Goal: Task Accomplishment & Management: Manage account settings

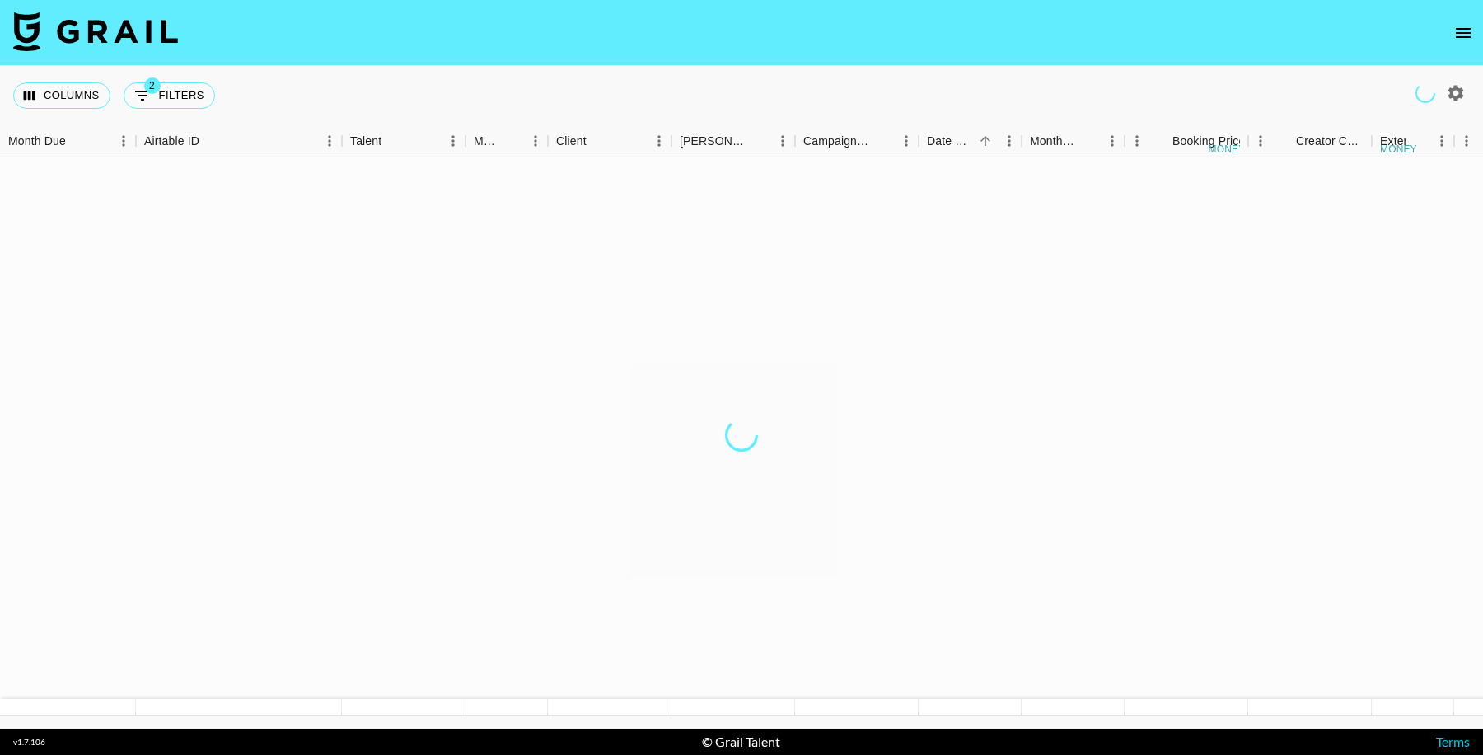
click at [1464, 32] on icon "open drawer" at bounding box center [1463, 33] width 15 height 10
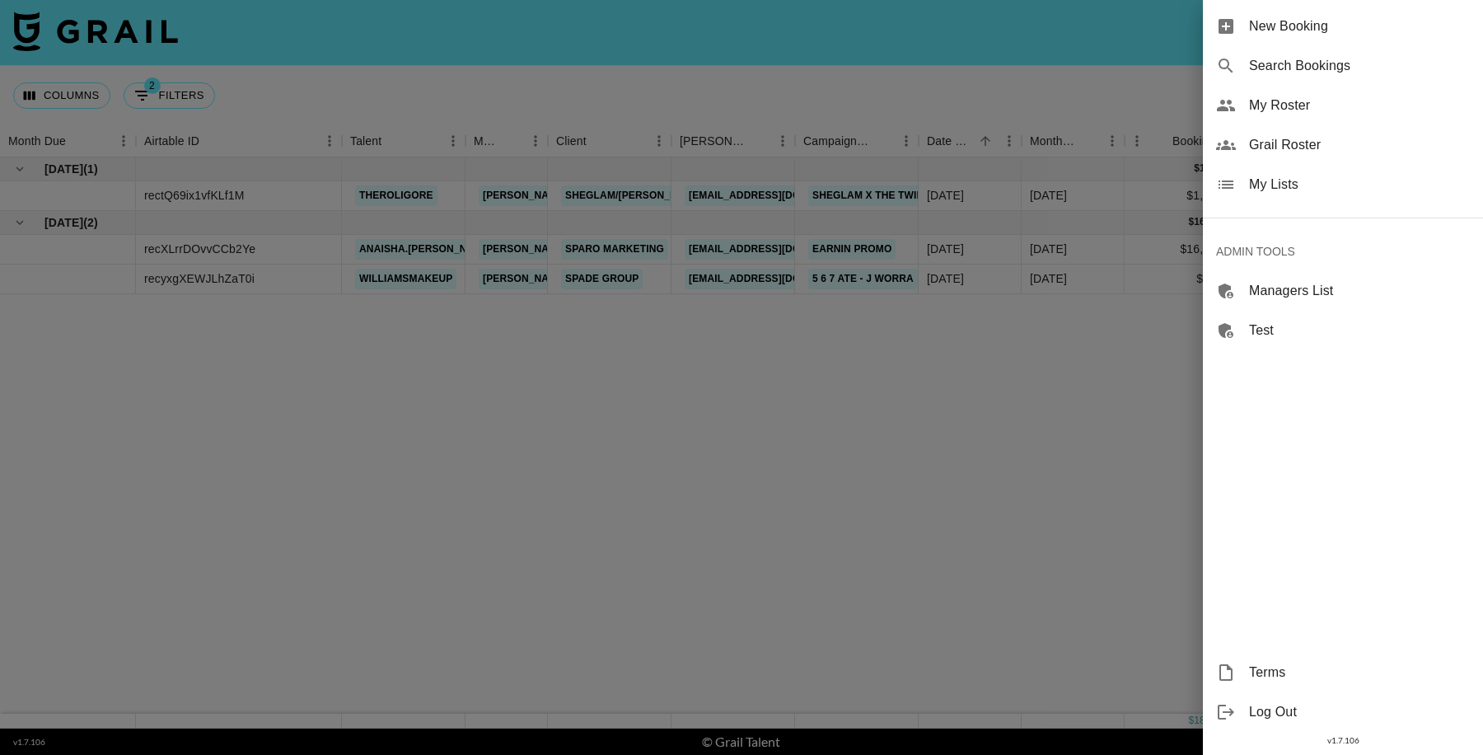
click at [924, 431] on div at bounding box center [741, 377] width 1483 height 755
click at [972, 405] on div at bounding box center [741, 377] width 1483 height 755
click at [1127, 446] on div at bounding box center [741, 377] width 1483 height 755
click at [712, 724] on div at bounding box center [741, 377] width 1483 height 755
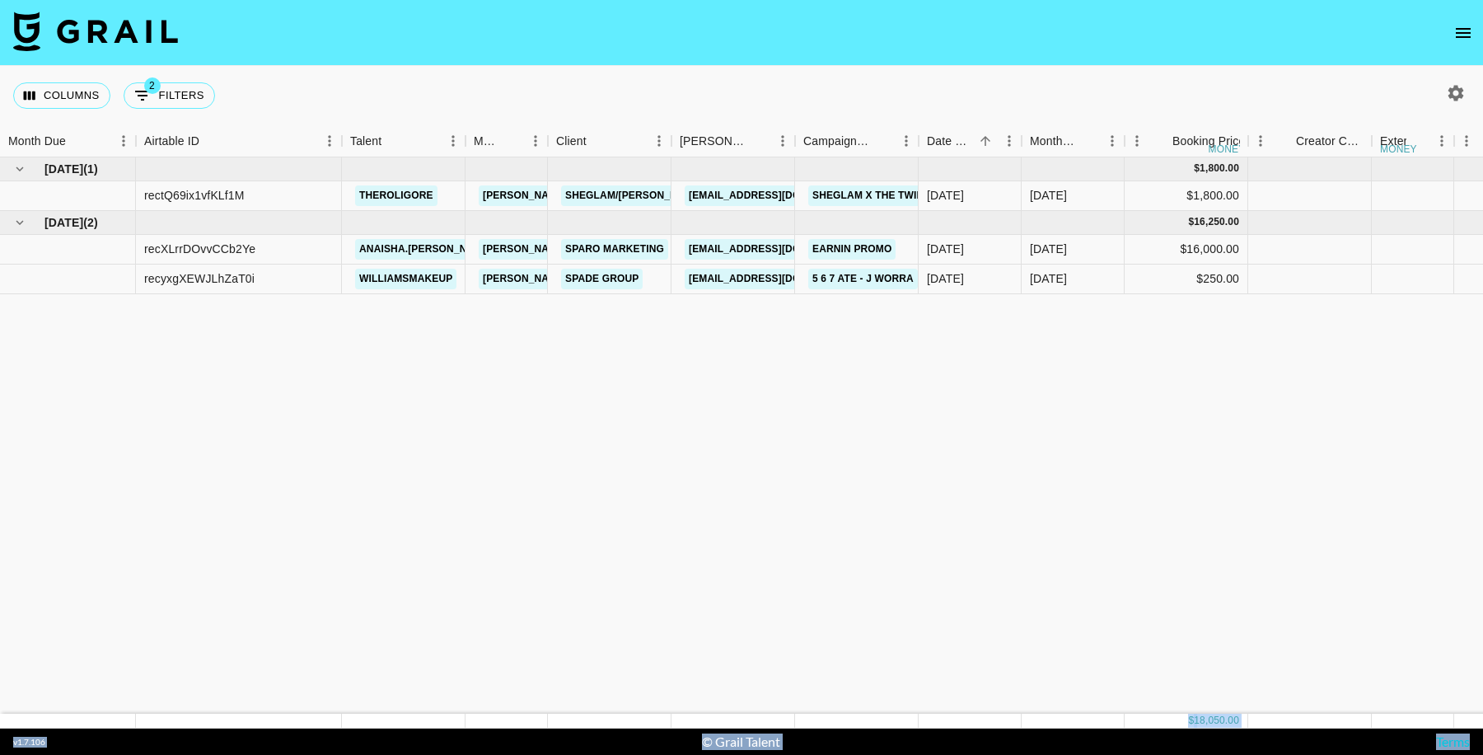
drag, startPoint x: 632, startPoint y: 721, endPoint x: 826, endPoint y: 719, distance: 193.7
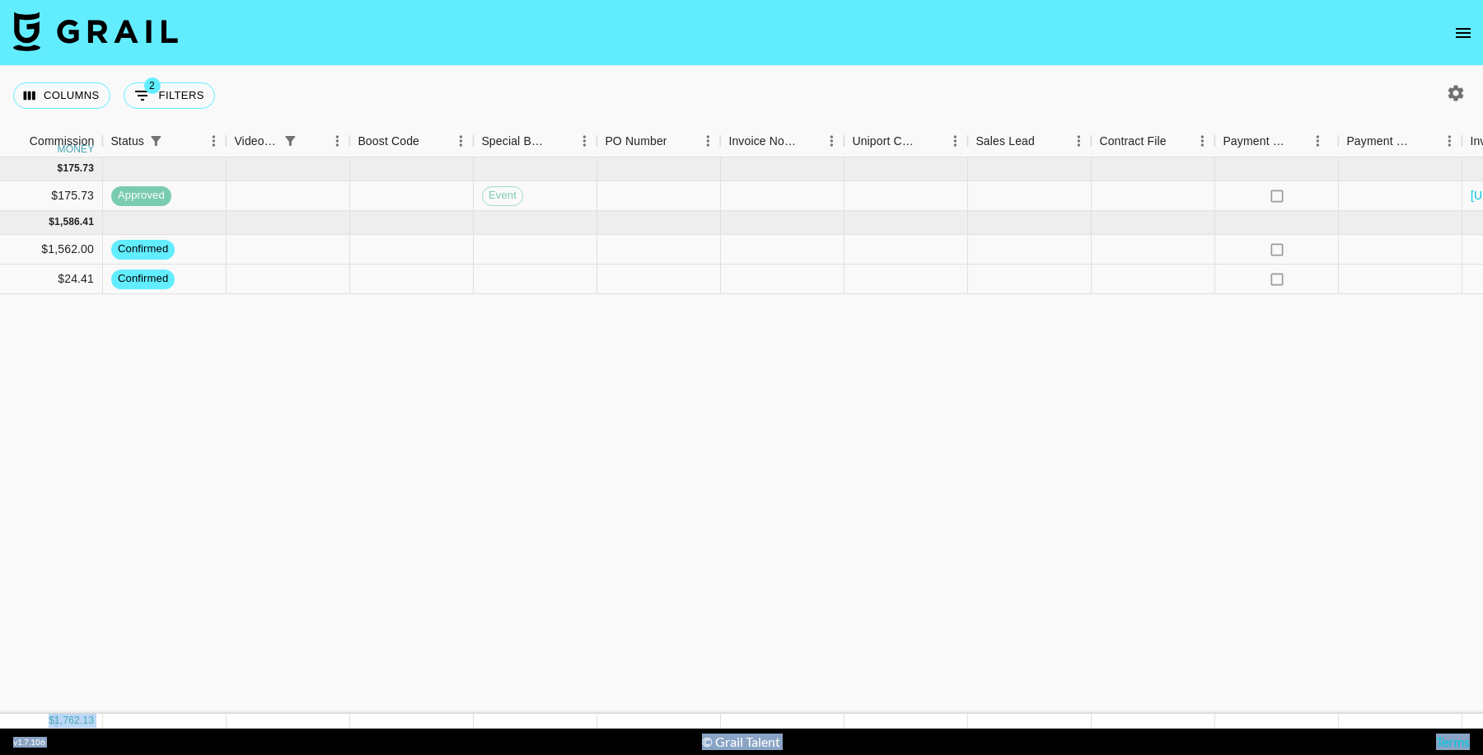
scroll to position [0, 1768]
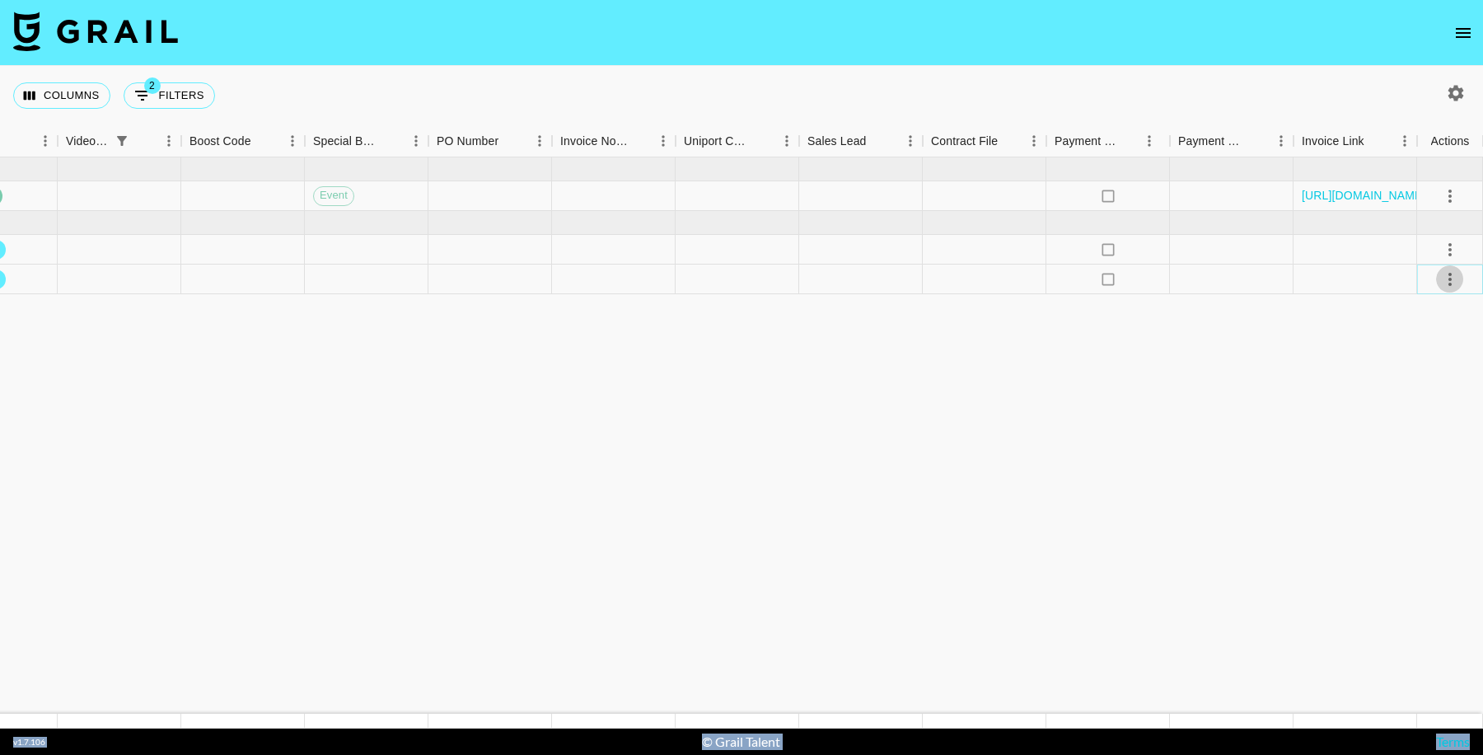
click at [1451, 272] on icon "select merge strategy" at bounding box center [1450, 279] width 20 height 20
click at [1430, 377] on li "Draft Created" at bounding box center [1429, 373] width 107 height 30
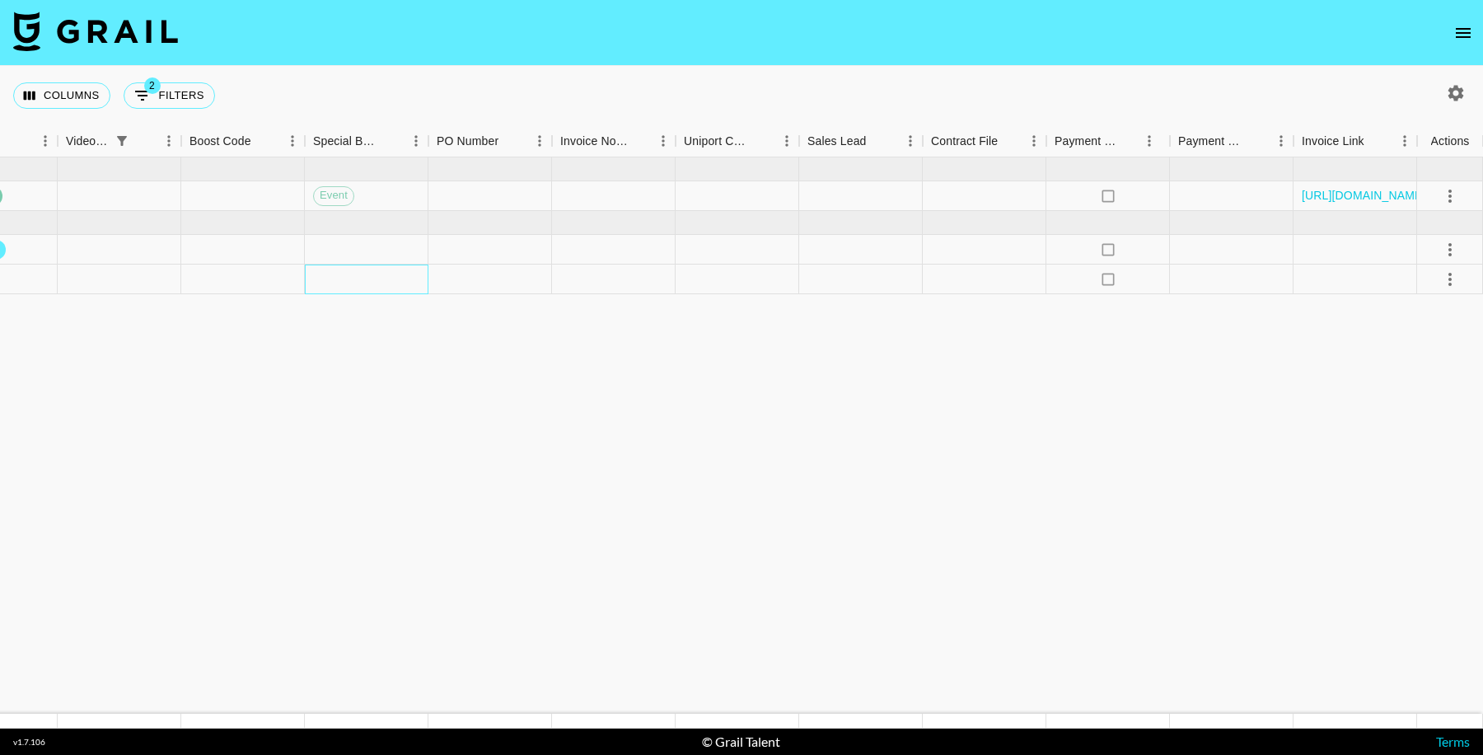
click at [354, 287] on div at bounding box center [367, 280] width 124 height 30
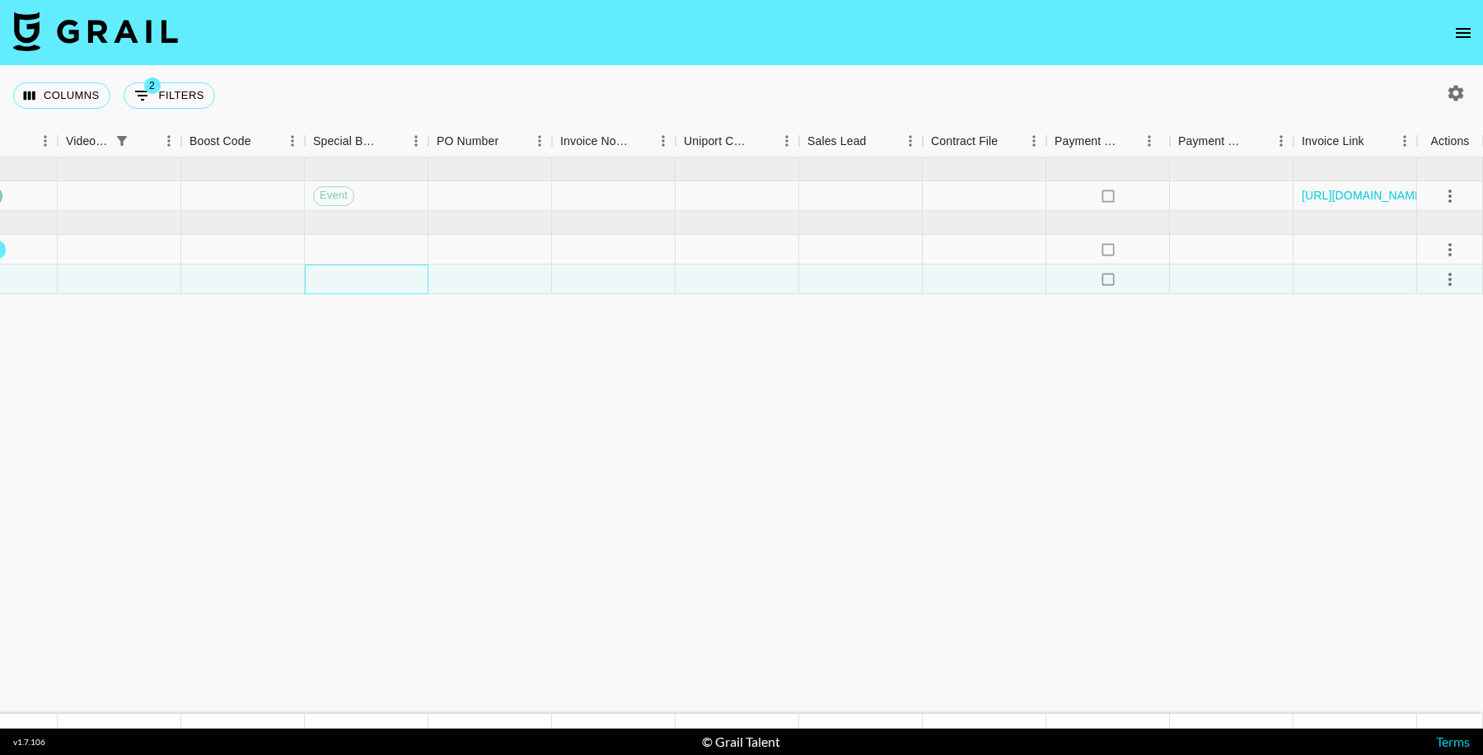
click at [354, 284] on div at bounding box center [367, 280] width 124 height 30
click at [354, 356] on li "event" at bounding box center [367, 353] width 234 height 30
type input "event"
click at [690, 437] on div "downpayment event cancelled campaign production fee expenses" at bounding box center [741, 377] width 1483 height 755
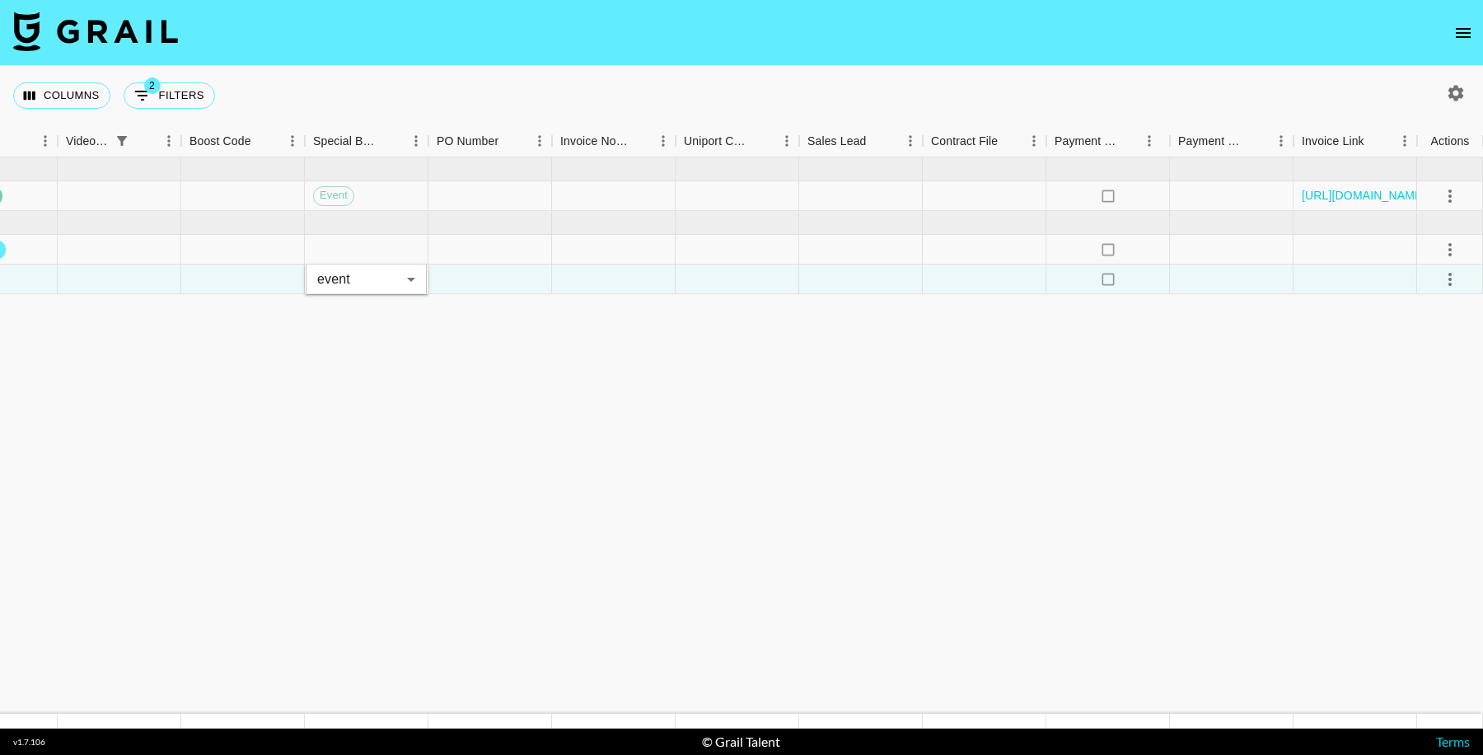
drag, startPoint x: 443, startPoint y: 397, endPoint x: 440, endPoint y: 372, distance: 25.8
click at [1454, 282] on icon "select merge strategy" at bounding box center [1450, 279] width 20 height 20
click at [1417, 438] on div "Approve" at bounding box center [1414, 433] width 50 height 20
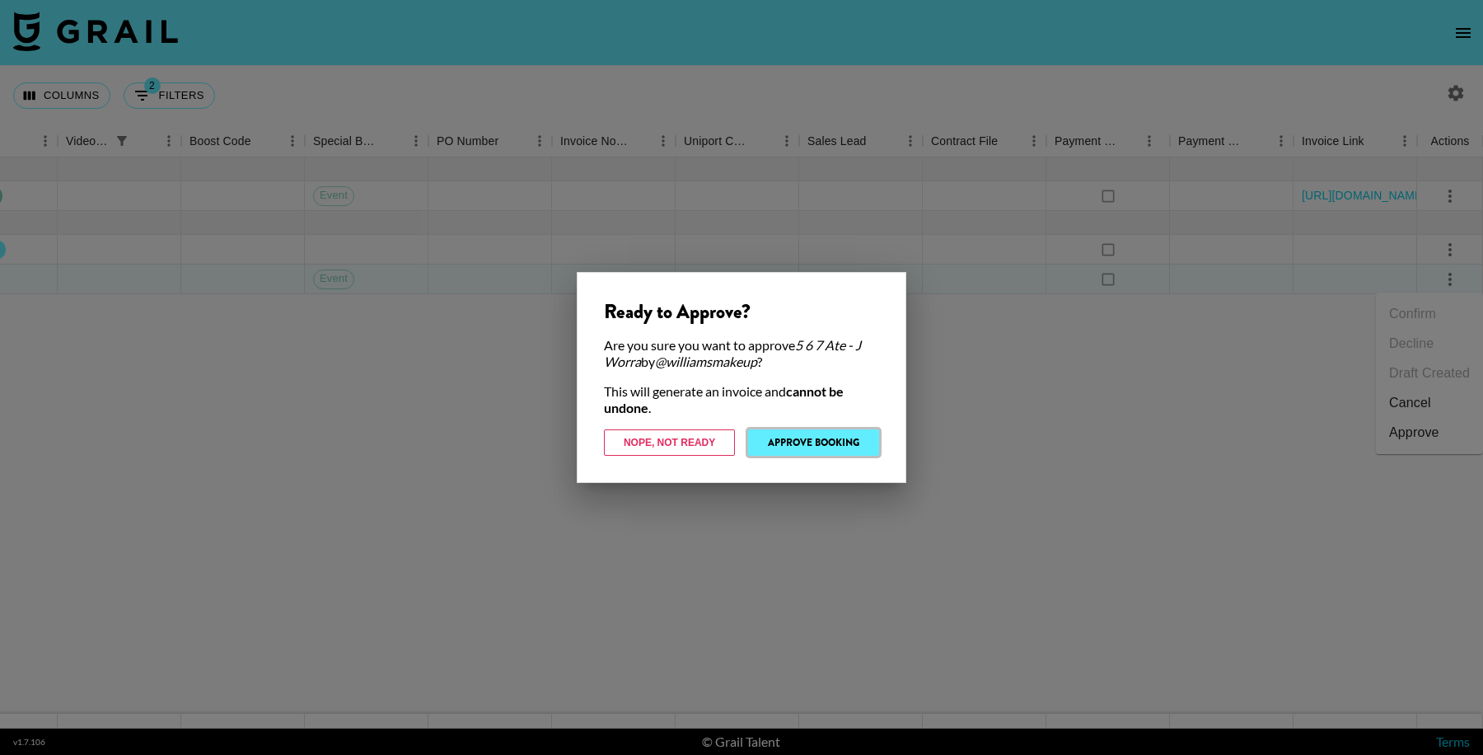
click at [799, 438] on button "Approve Booking" at bounding box center [813, 442] width 131 height 26
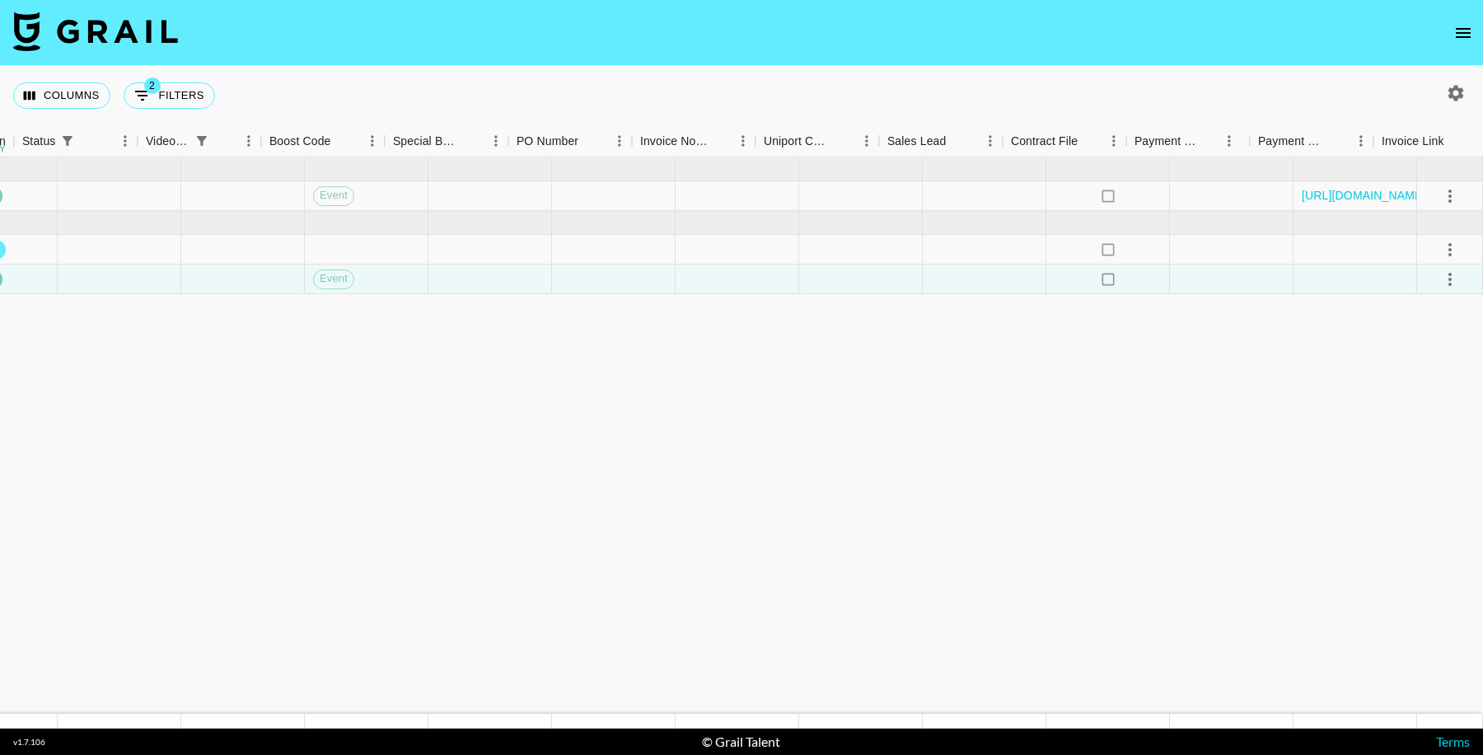
scroll to position [0, 1306]
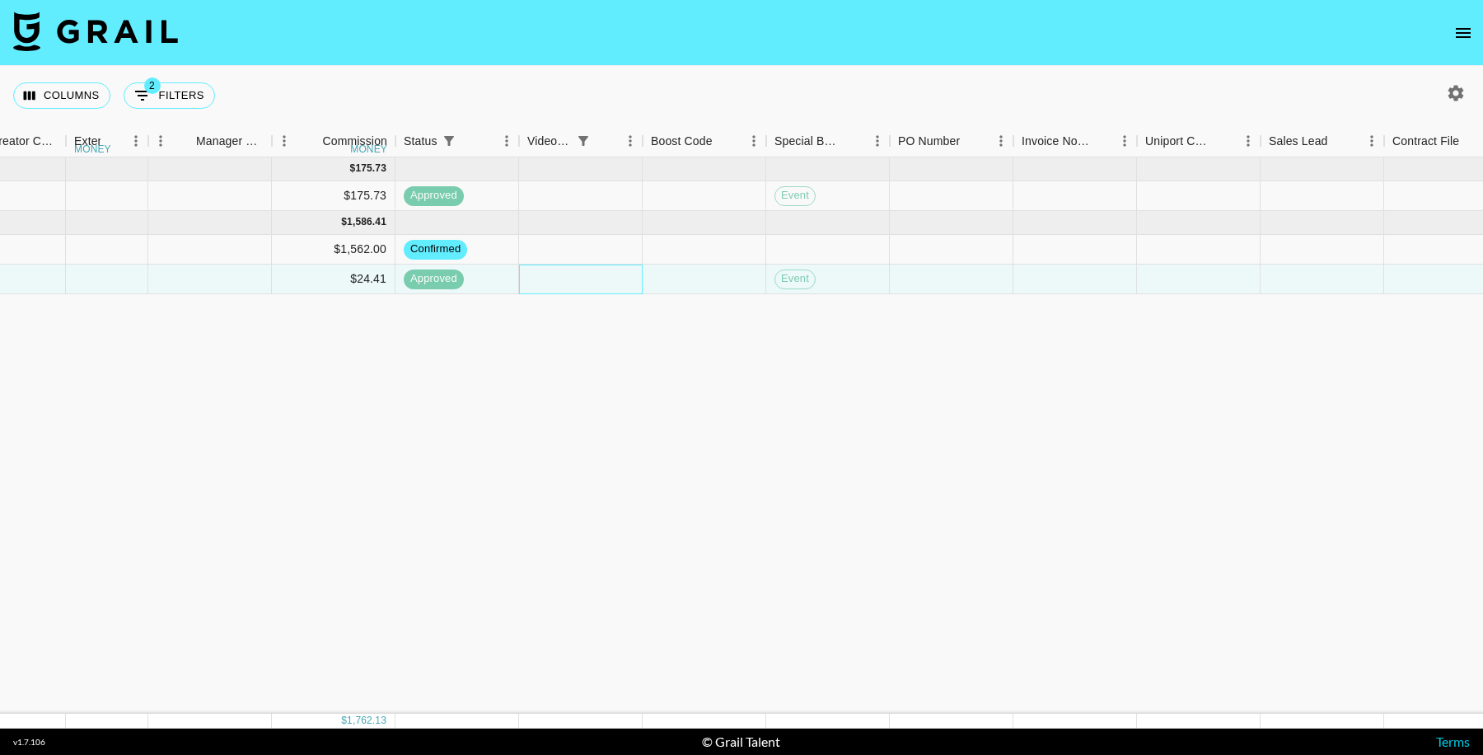
click at [566, 275] on div at bounding box center [581, 280] width 124 height 30
type input "https://www.tiktok.com/@williamsmakeup/video/7559276986468814111?_t=ZP-90PZGRsz…"
click at [770, 430] on div "Sep '25 ( 1 ) $ 1,800.00 $ 175.73 rectQ69ix1vfKLf1M theroligore hugo@grail-tale…" at bounding box center [319, 435] width 3251 height 556
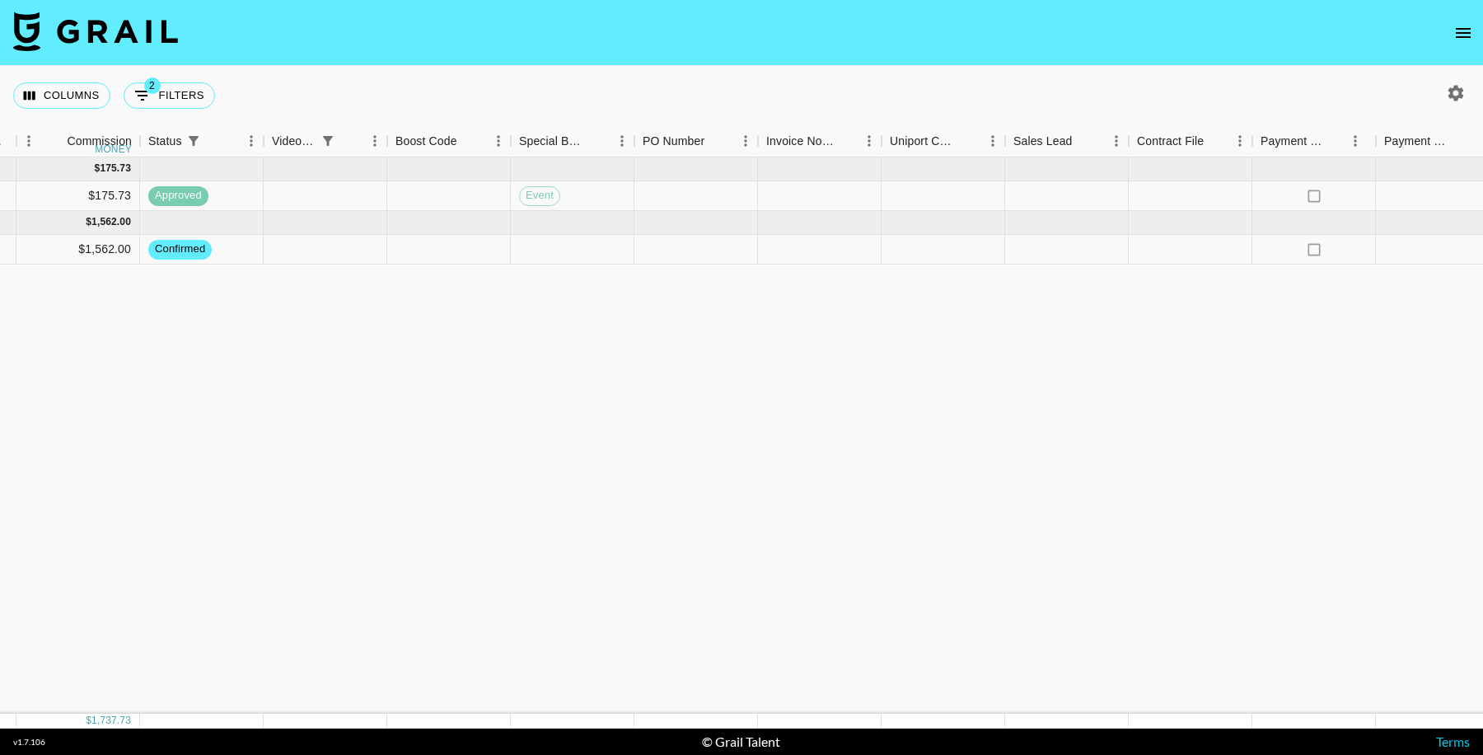
scroll to position [0, 1768]
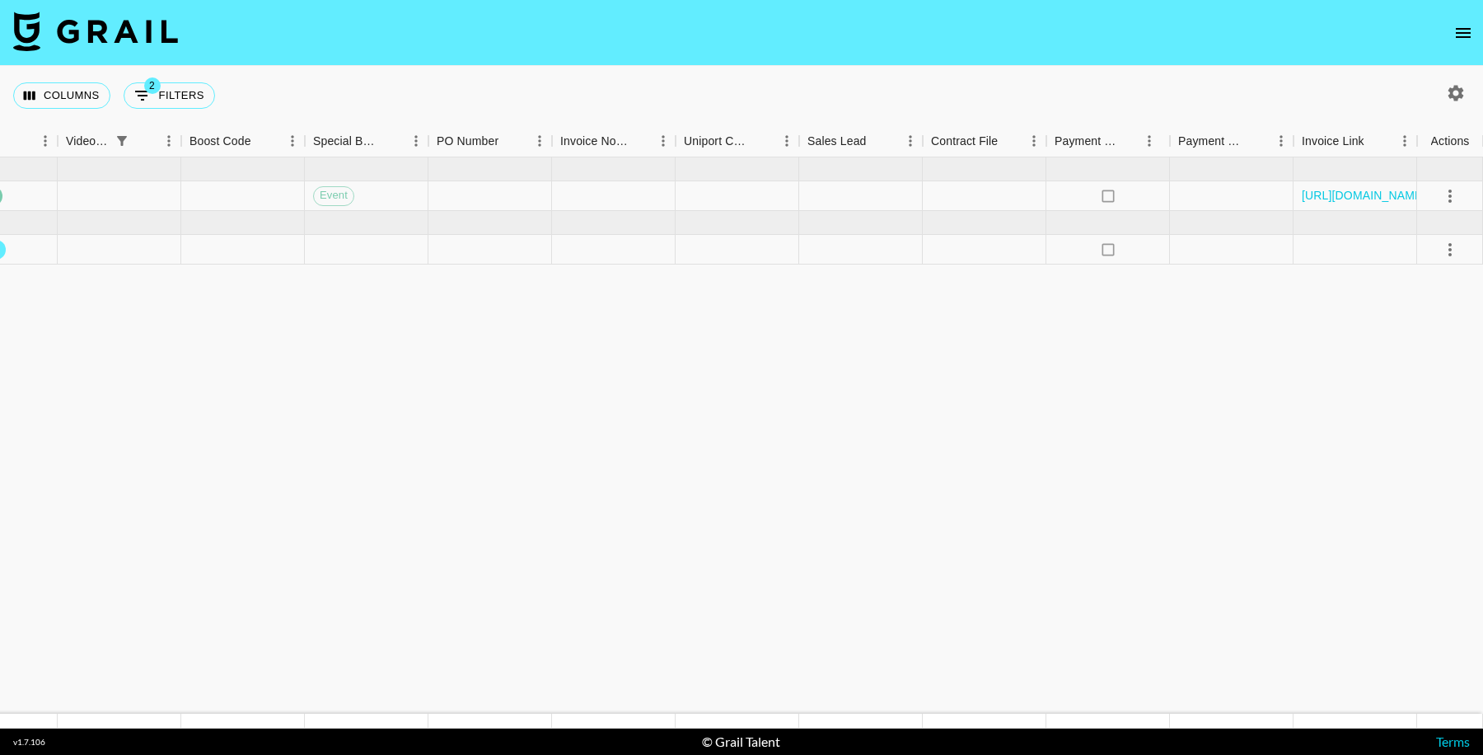
click at [1459, 23] on icon "open drawer" at bounding box center [1464, 33] width 20 height 20
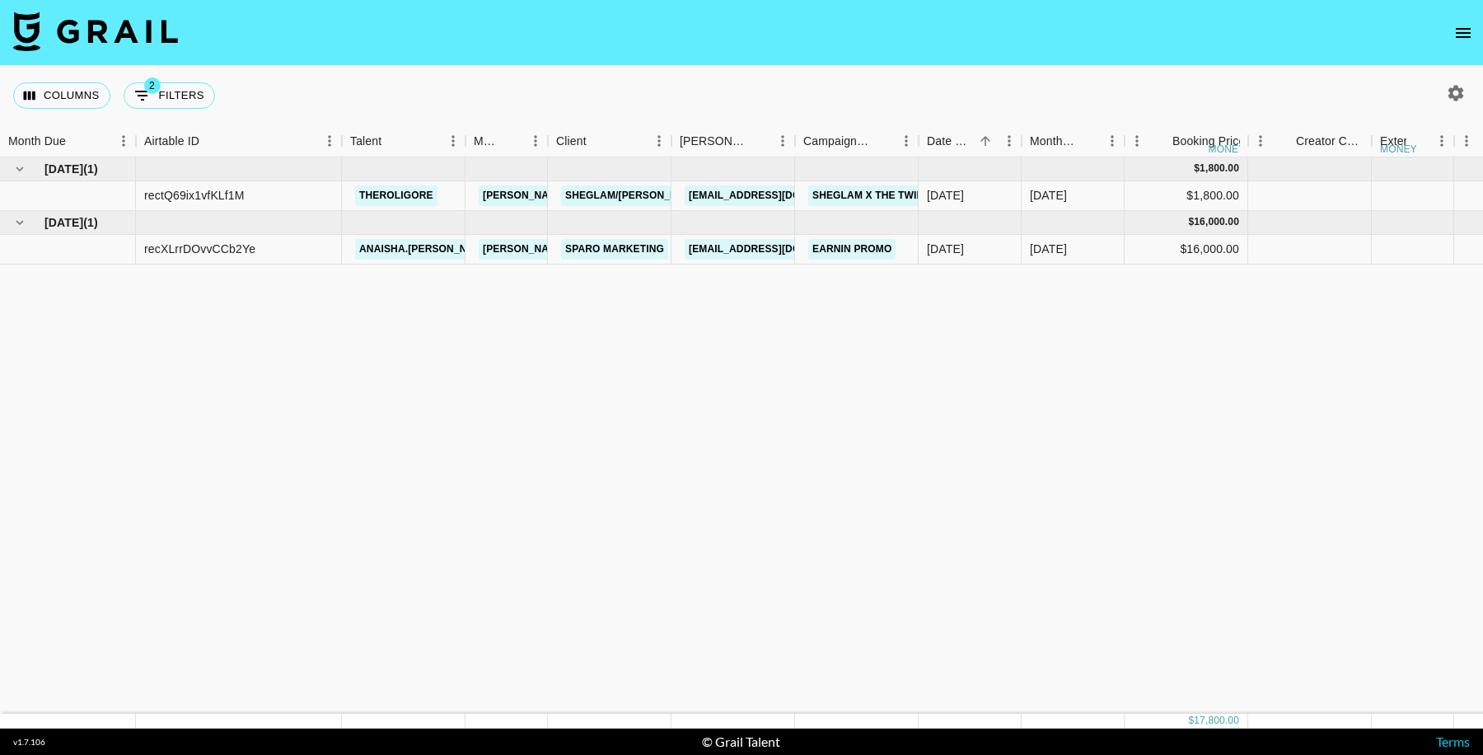
click at [1463, 40] on icon "open drawer" at bounding box center [1464, 33] width 20 height 20
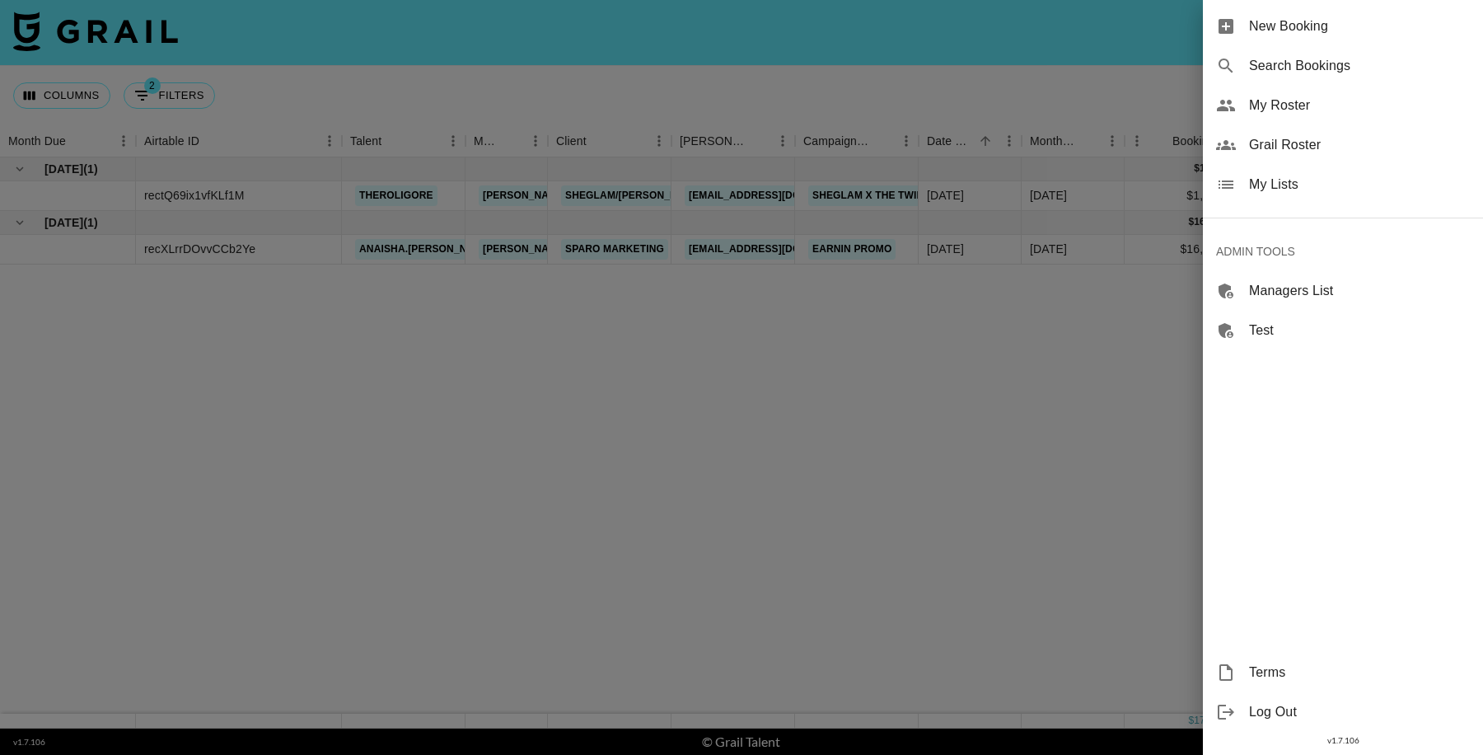
click at [1309, 142] on span "Grail Roster" at bounding box center [1359, 145] width 221 height 20
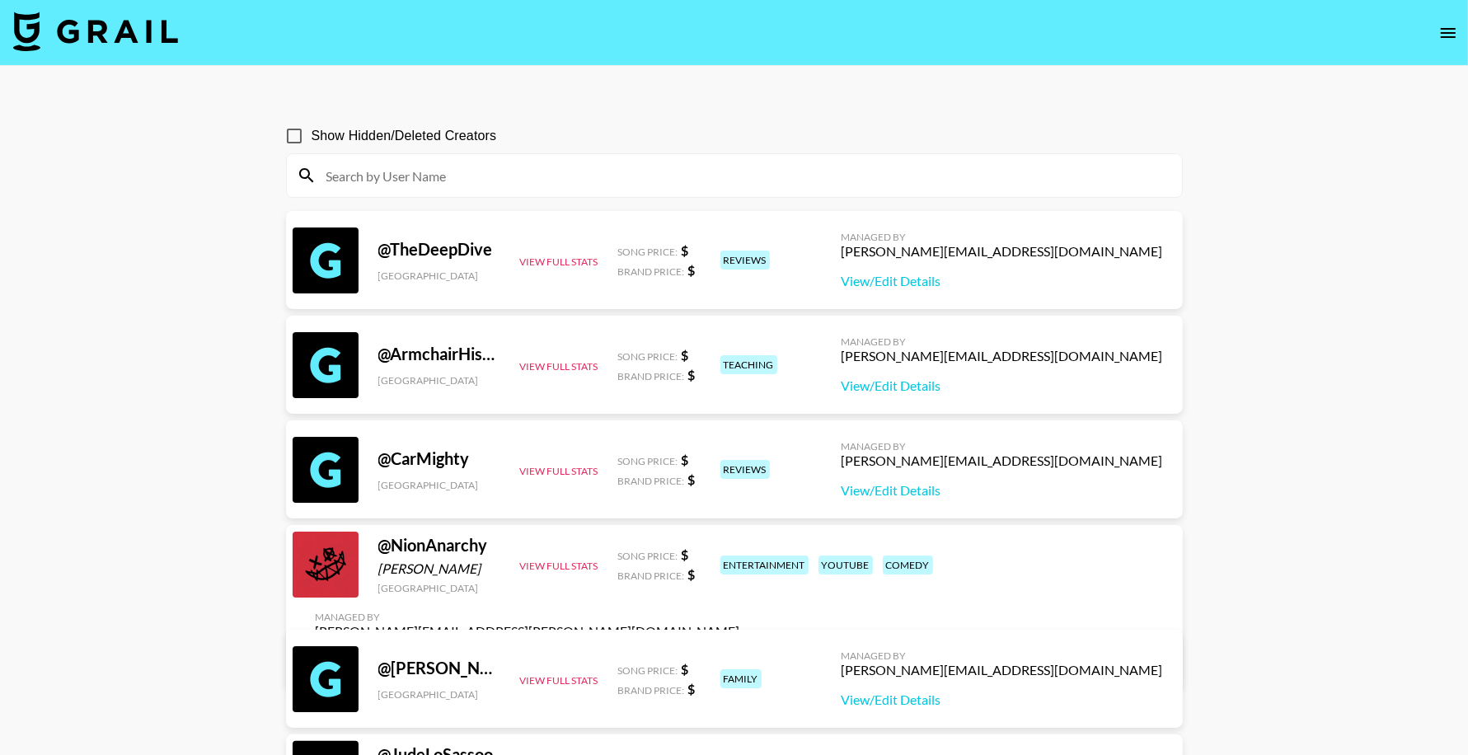
click at [512, 178] on input at bounding box center [743, 175] width 855 height 26
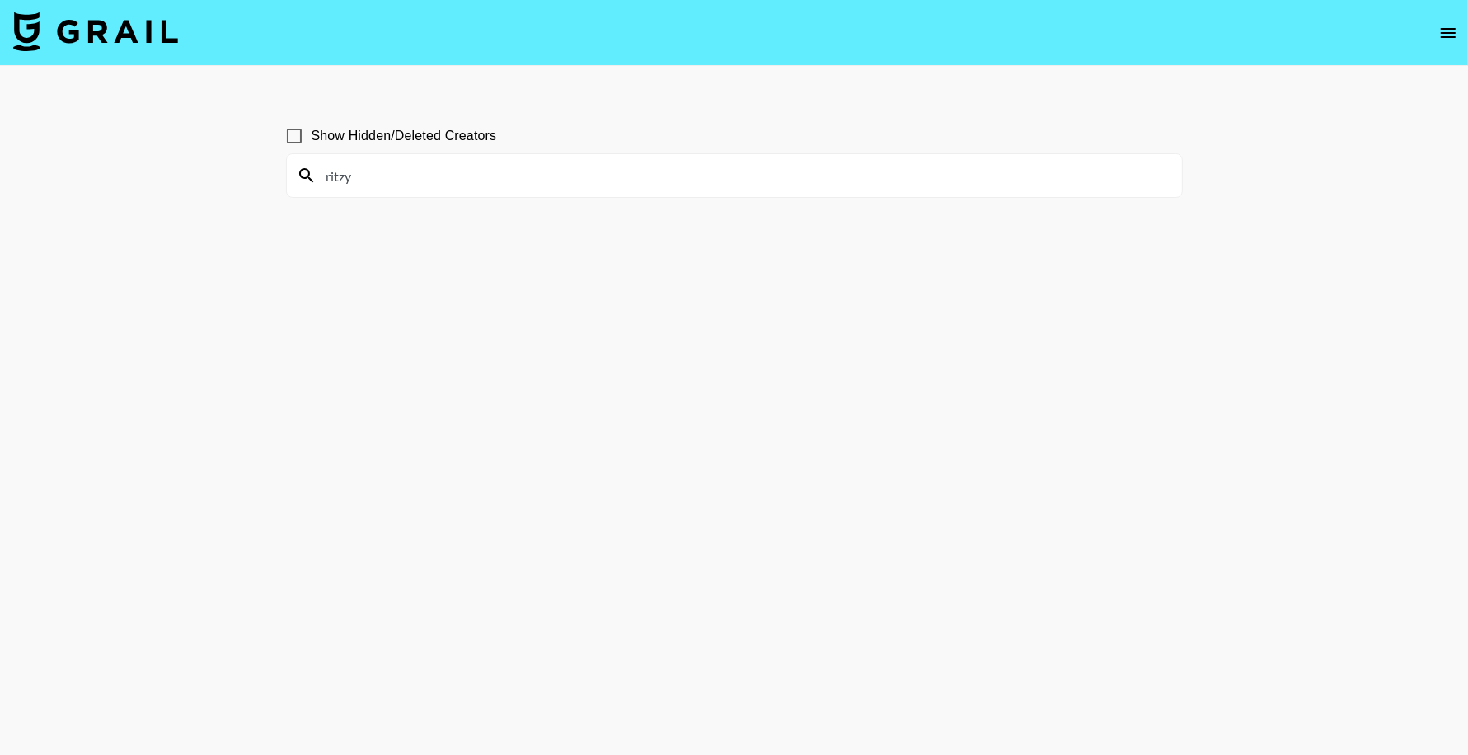
type input "ritzy"
click at [292, 143] on input "Show Hidden/Deleted Creators" at bounding box center [294, 136] width 35 height 35
checkbox input "true"
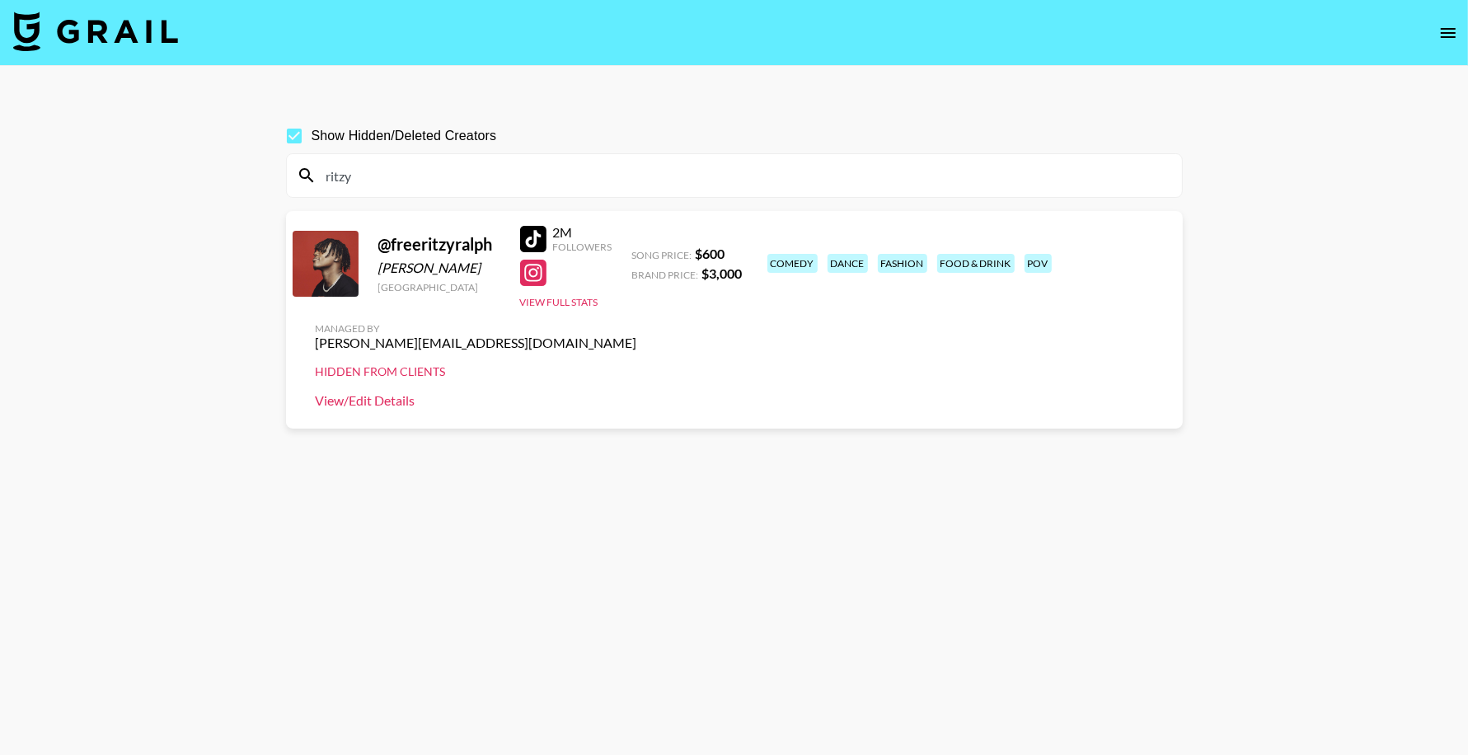
click at [637, 392] on link "View/Edit Details" at bounding box center [476, 400] width 321 height 16
click at [1451, 32] on icon "open drawer" at bounding box center [1447, 33] width 15 height 10
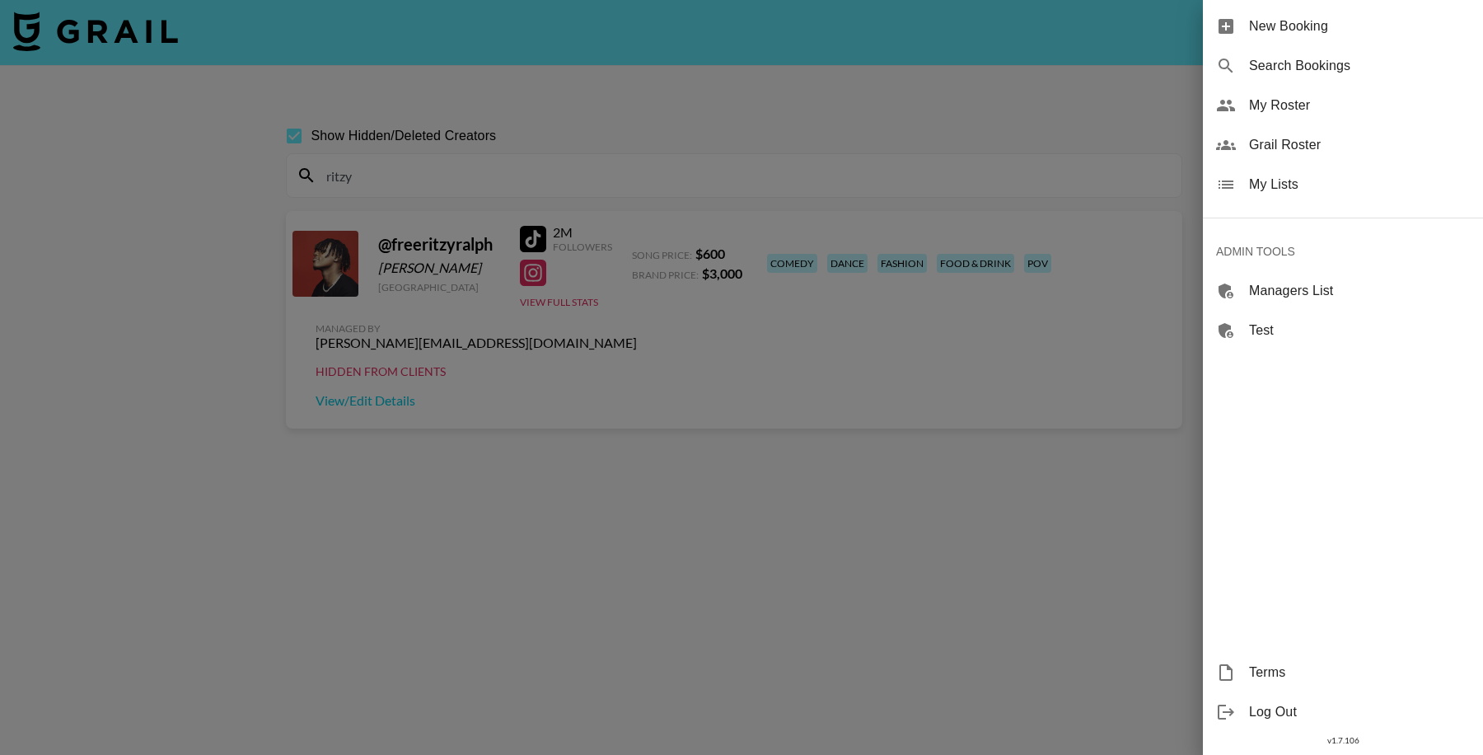
click at [1298, 190] on span "My Lists" at bounding box center [1359, 185] width 221 height 20
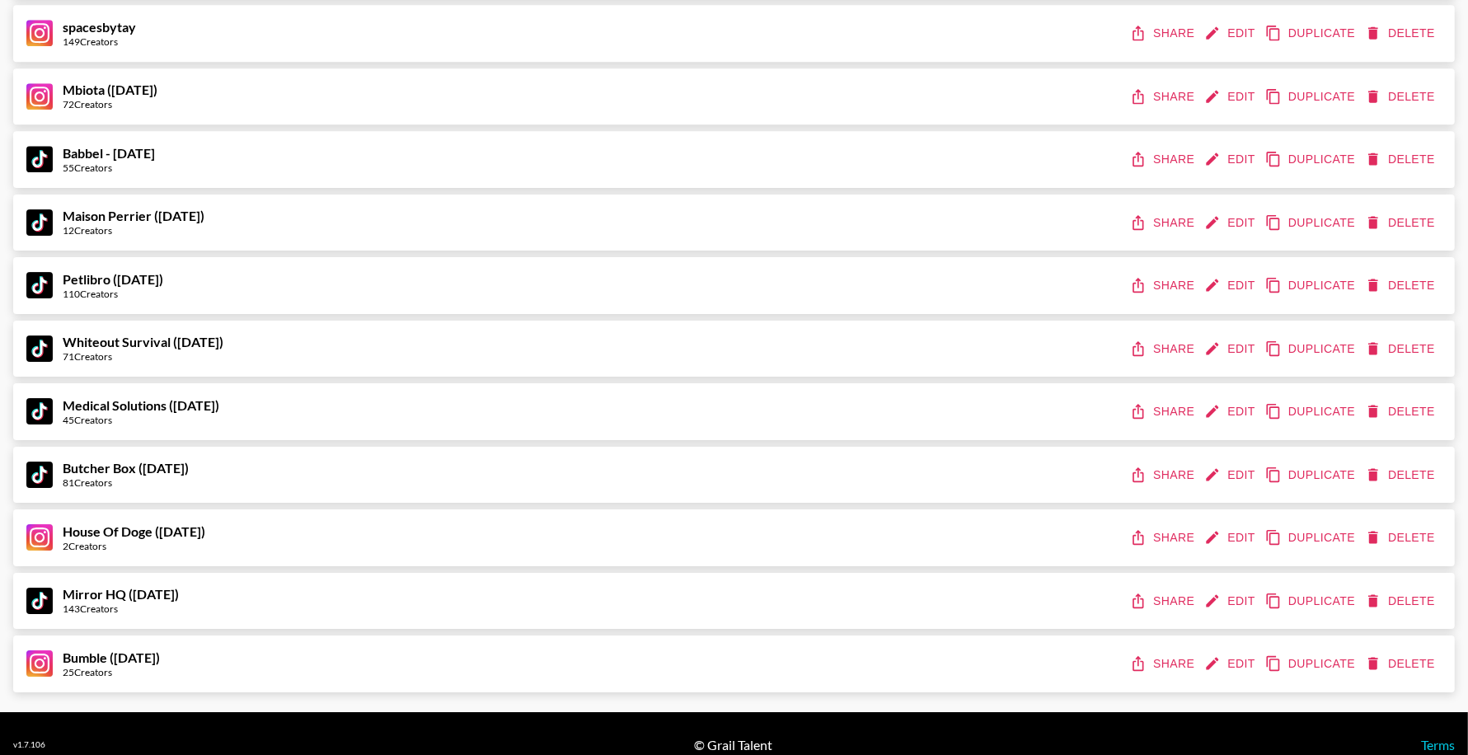
scroll to position [10857, 0]
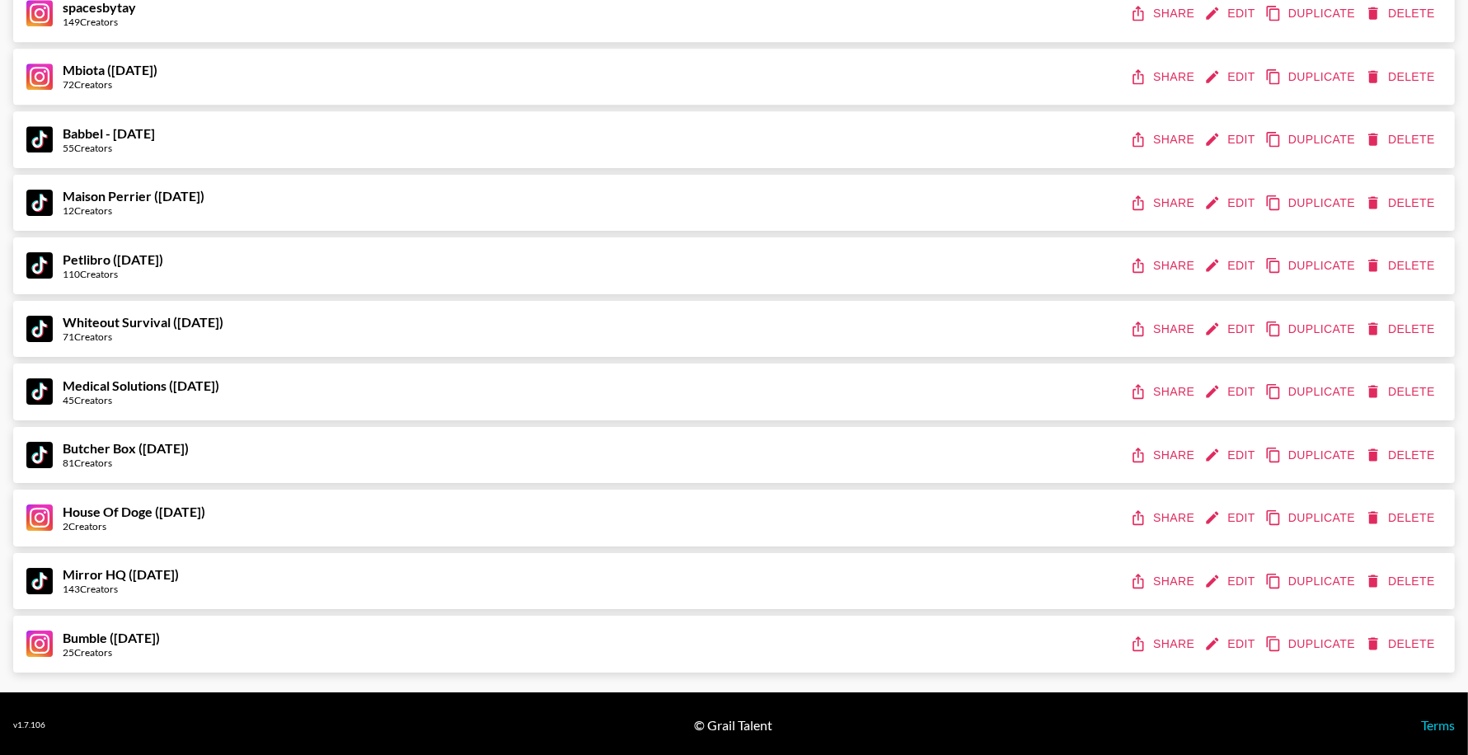
click at [1174, 639] on button "Share" at bounding box center [1163, 644] width 74 height 30
click at [1239, 641] on button "Edit" at bounding box center [1231, 644] width 61 height 30
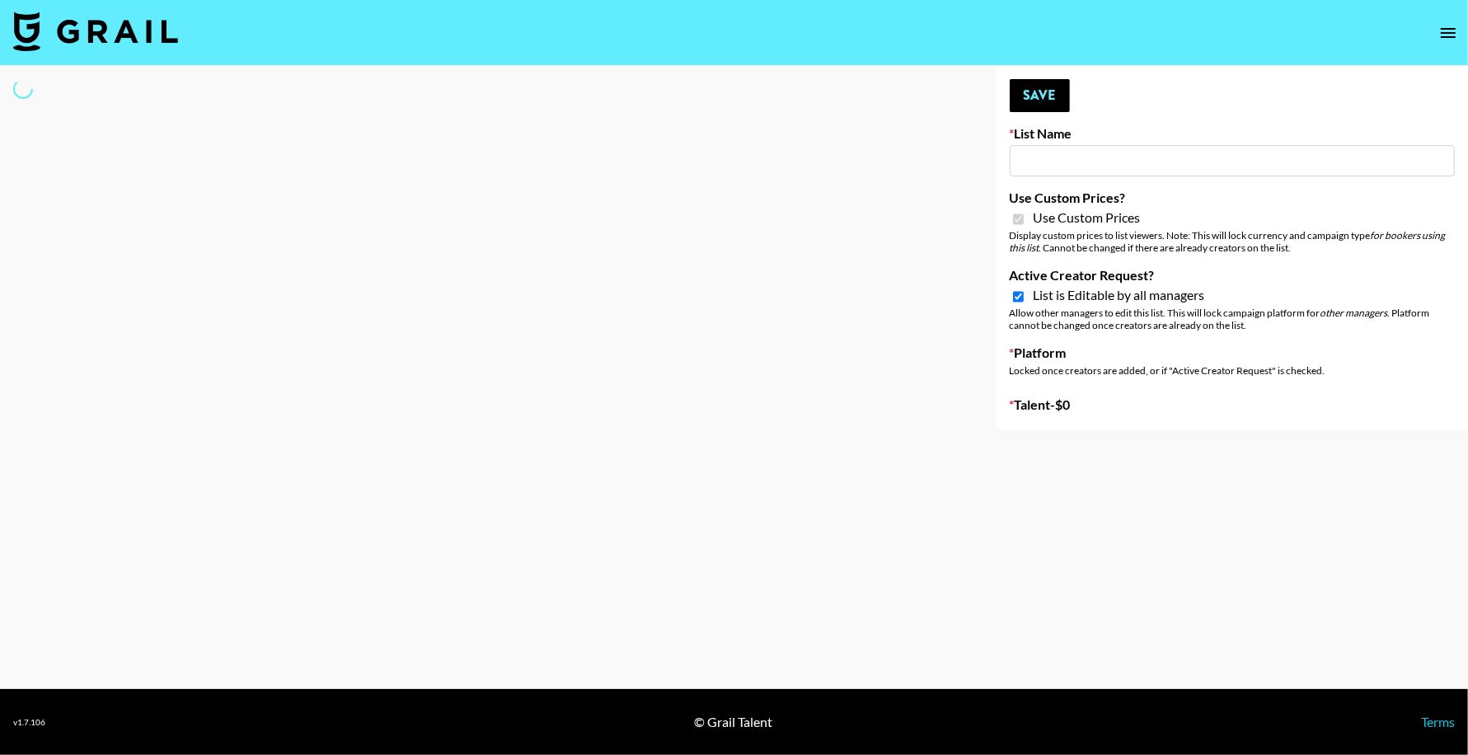
type input "Bumble (9th Oct)"
checkbox input "true"
select select "Brand"
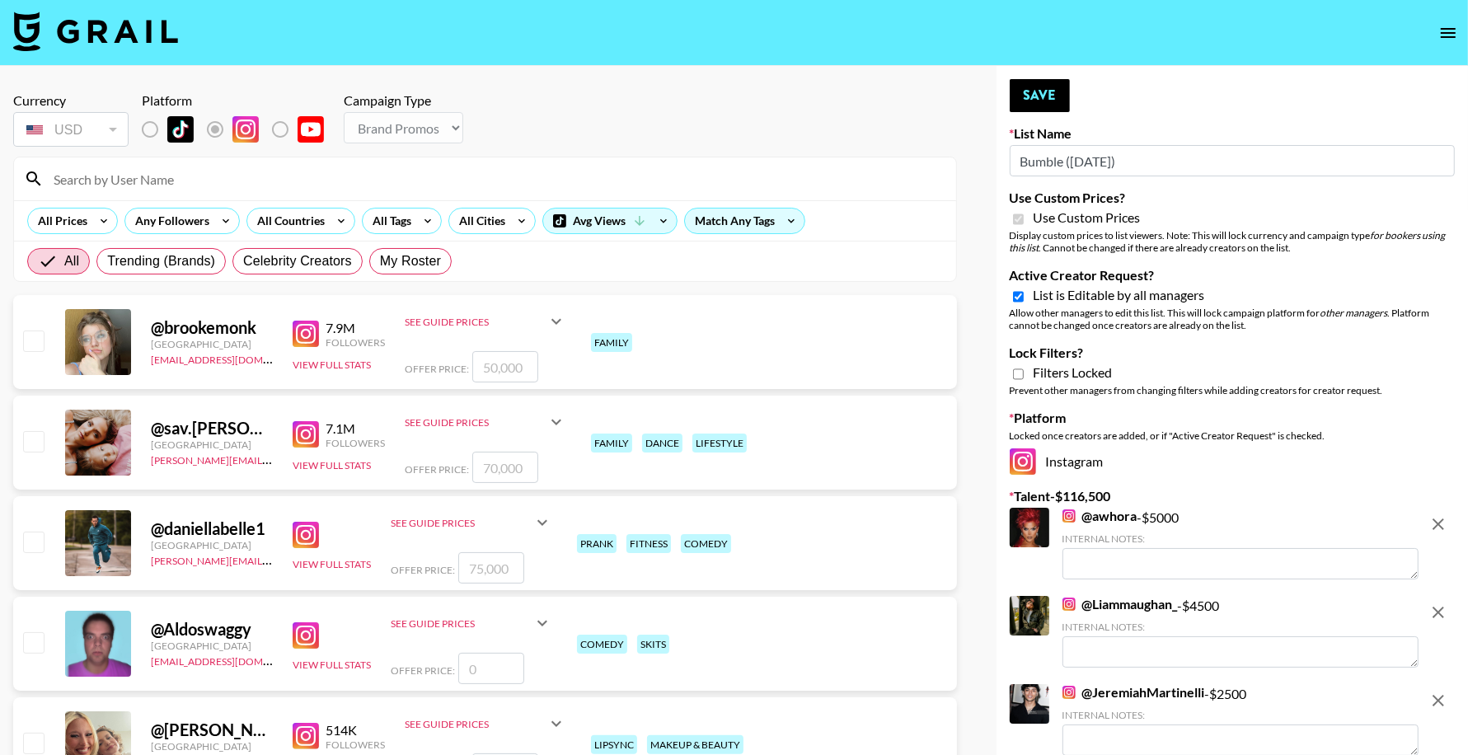
scroll to position [178, 0]
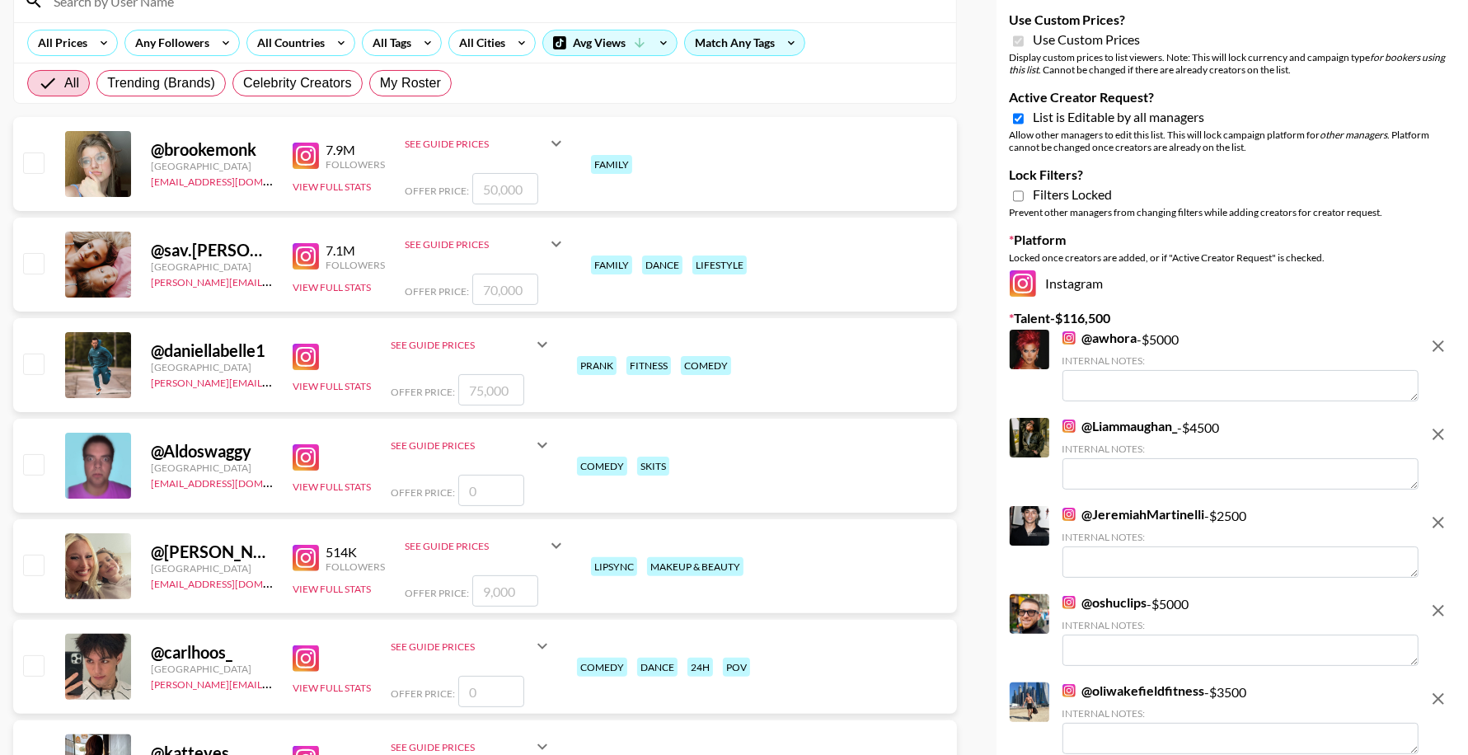
click at [1071, 340] on img at bounding box center [1068, 337] width 13 height 13
click at [1071, 423] on img at bounding box center [1068, 425] width 13 height 13
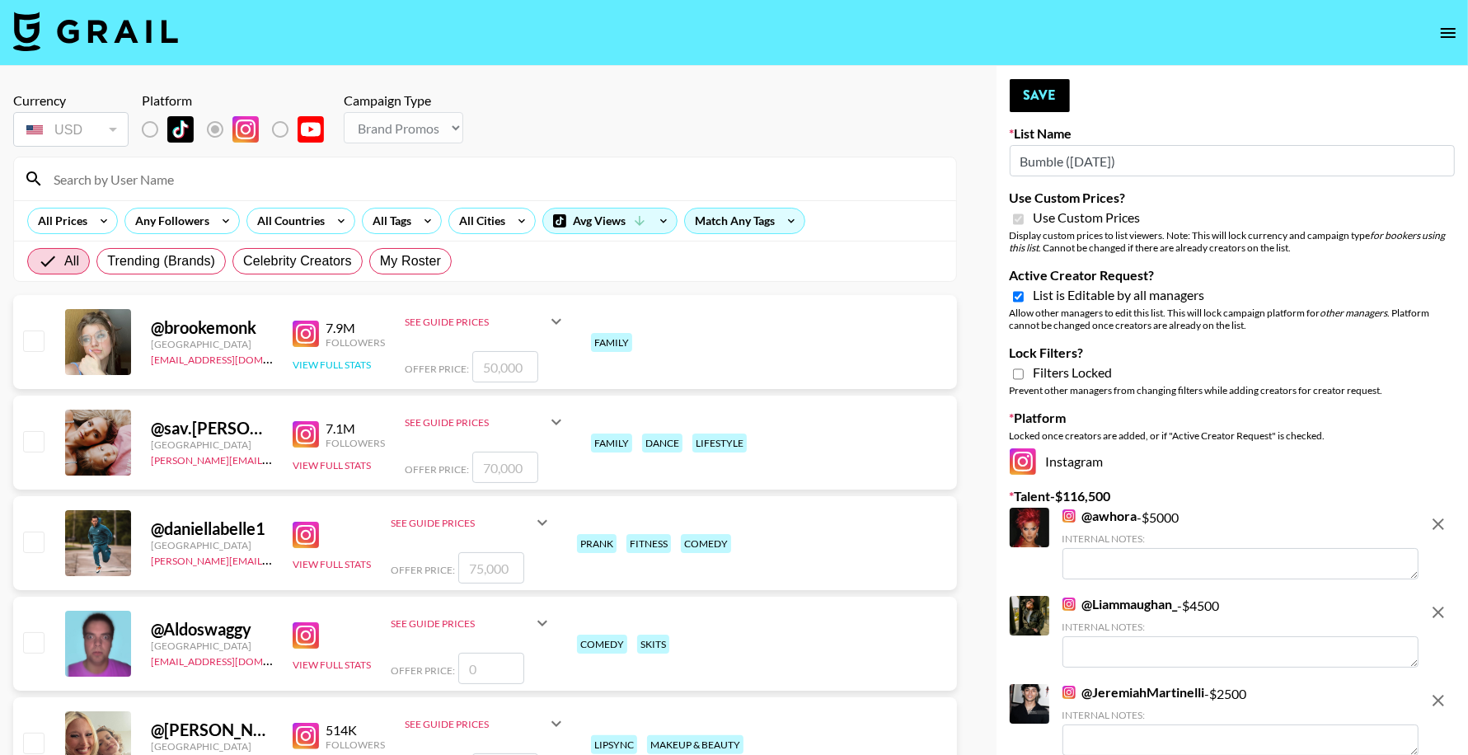
scroll to position [358, 0]
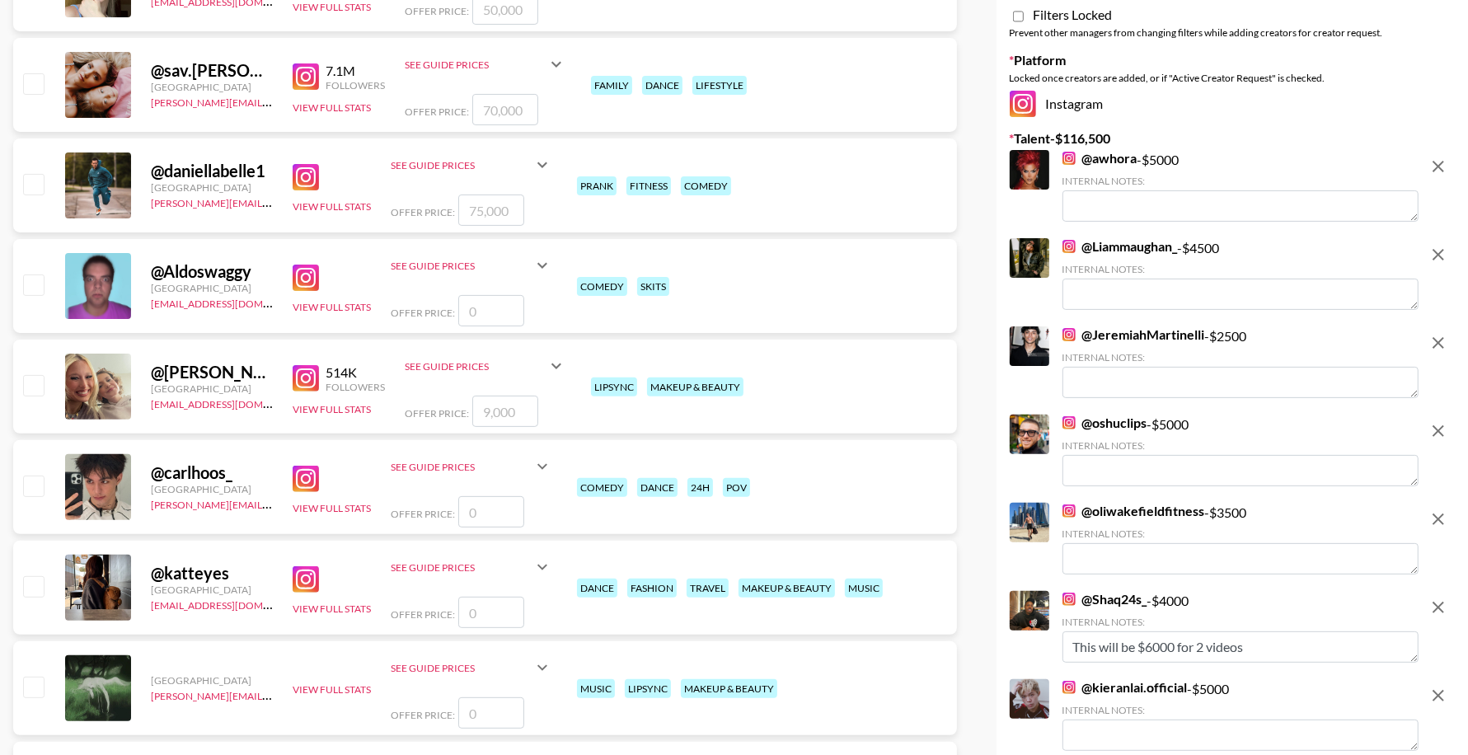
click at [1069, 337] on img at bounding box center [1068, 334] width 13 height 13
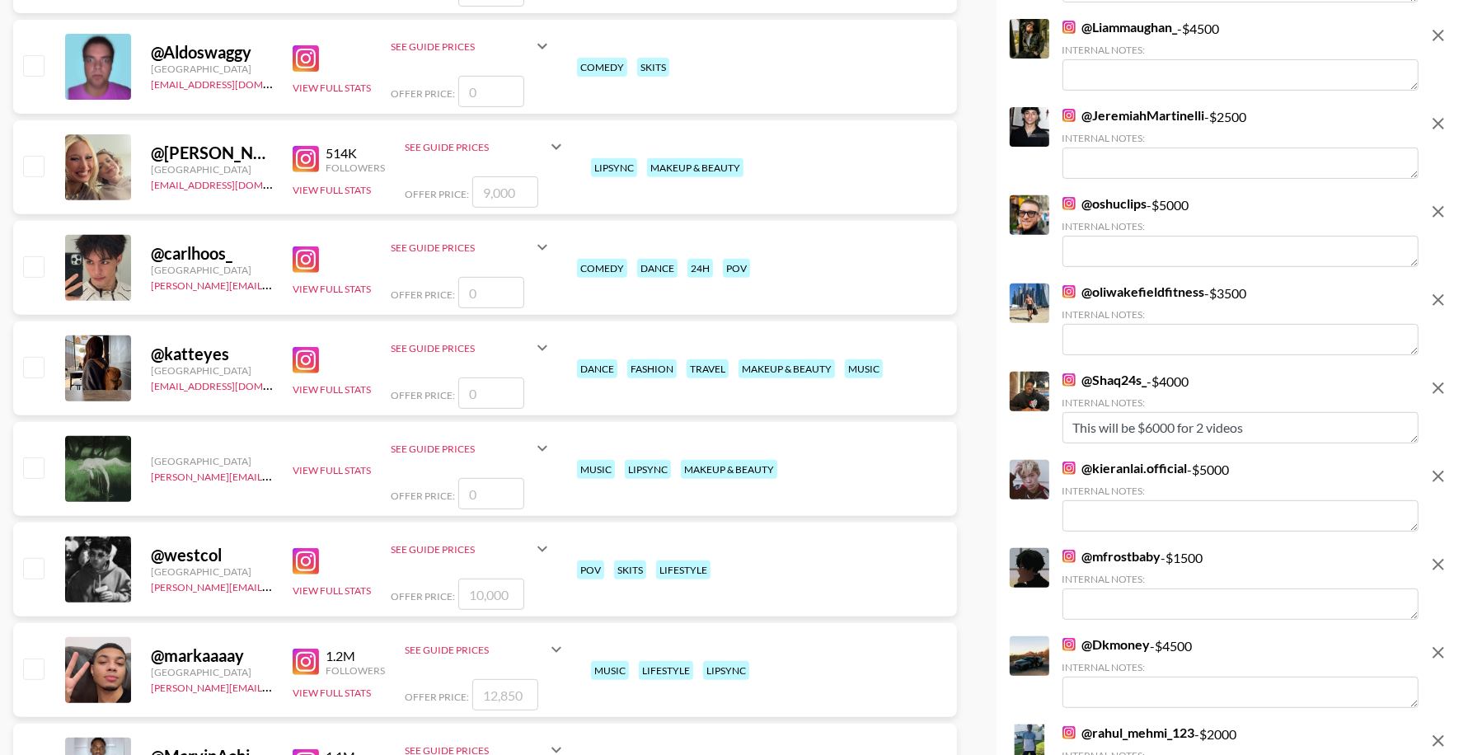
scroll to position [689, 0]
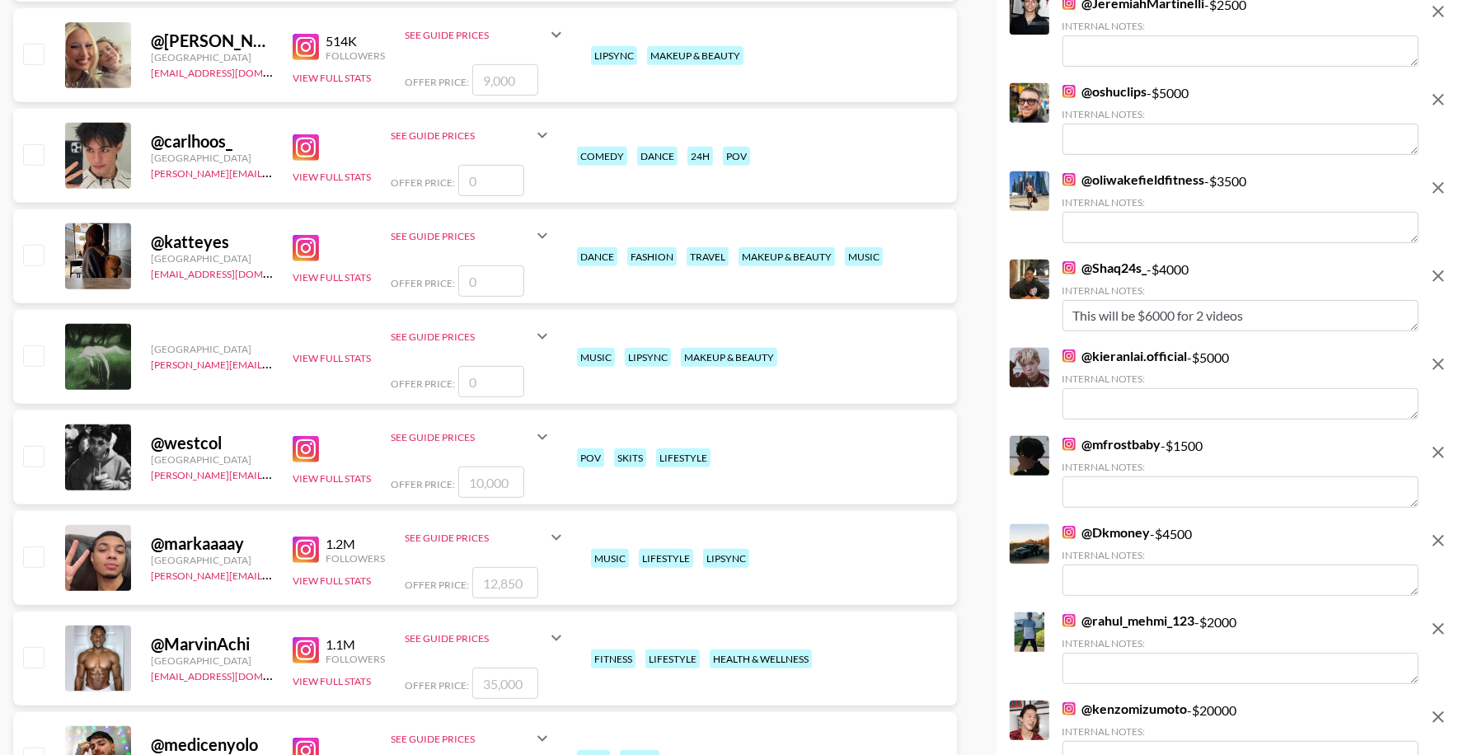
click at [1072, 178] on img at bounding box center [1068, 179] width 13 height 13
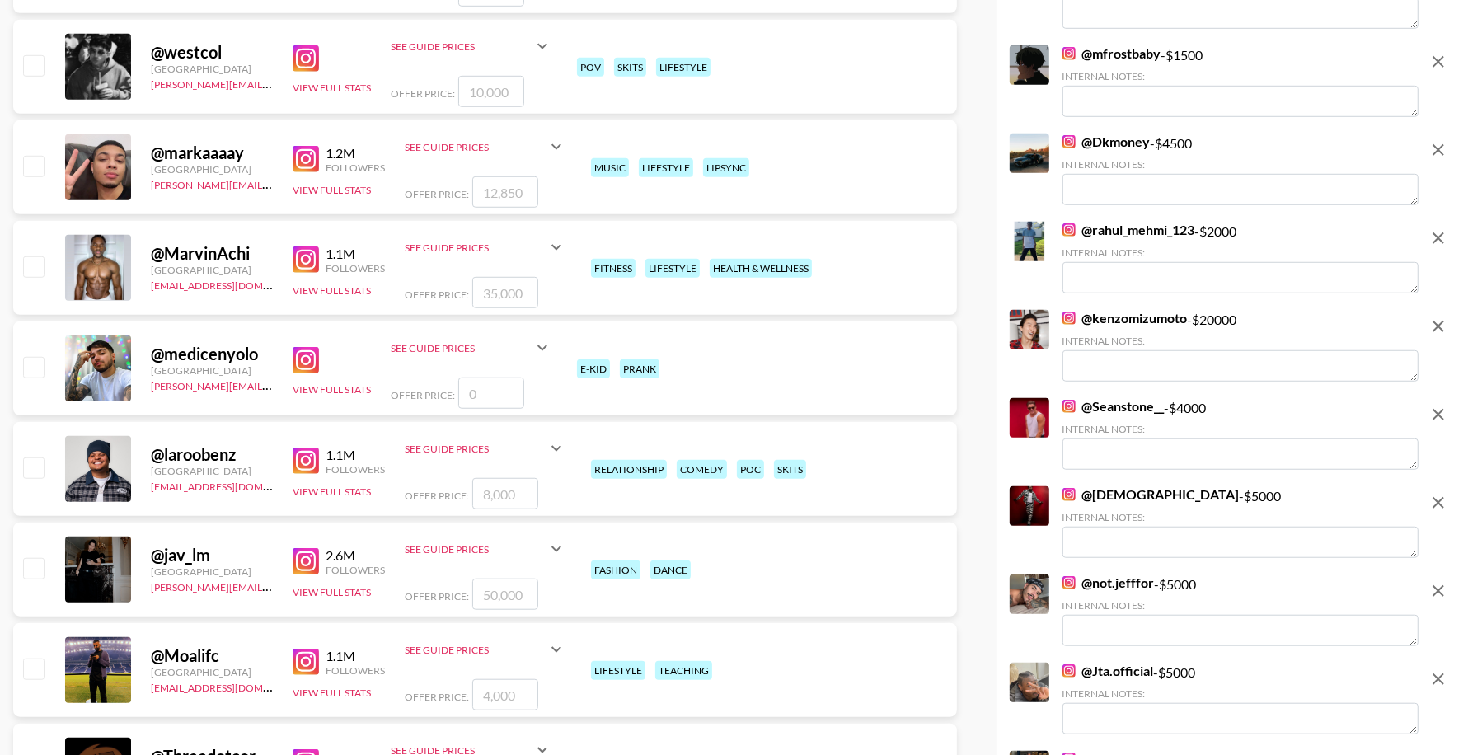
scroll to position [1088, 0]
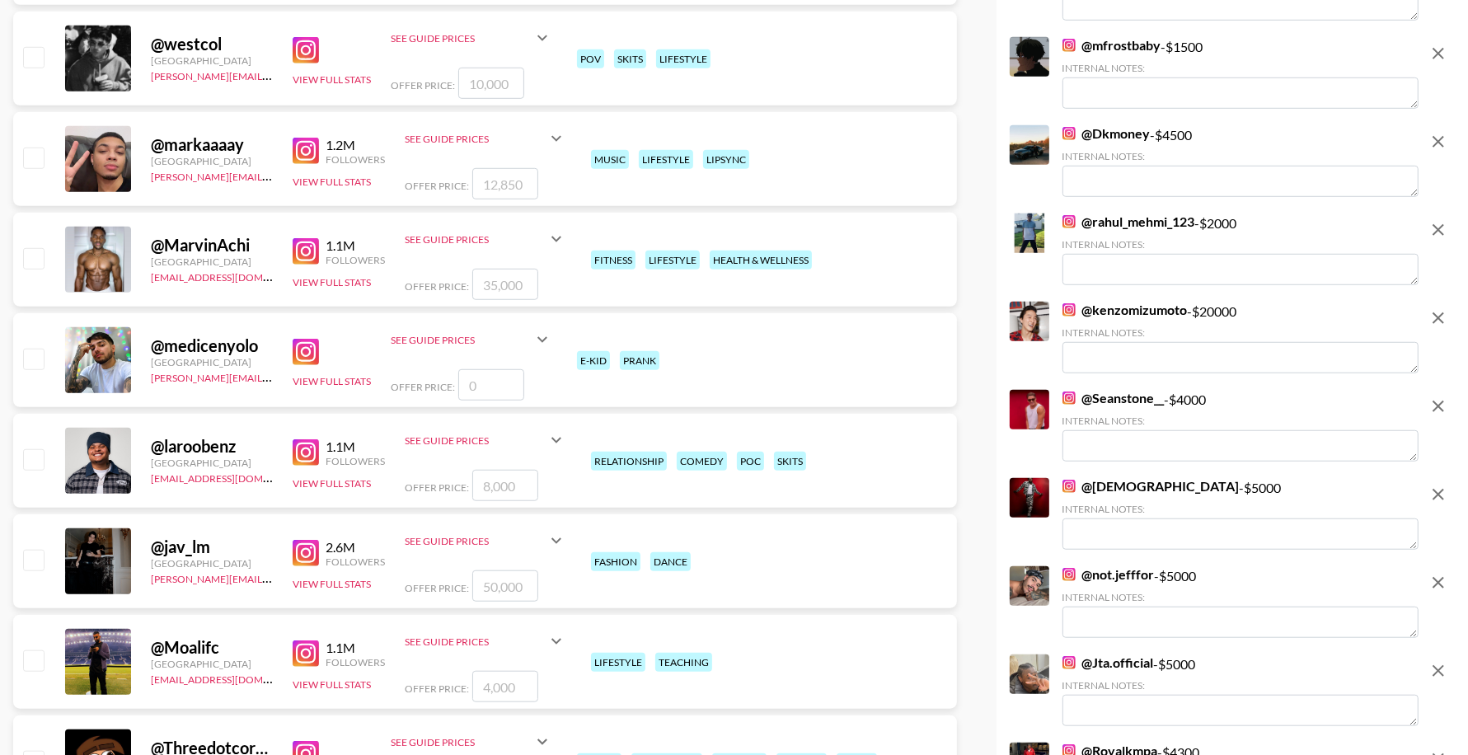
click at [1067, 580] on img at bounding box center [1068, 574] width 13 height 13
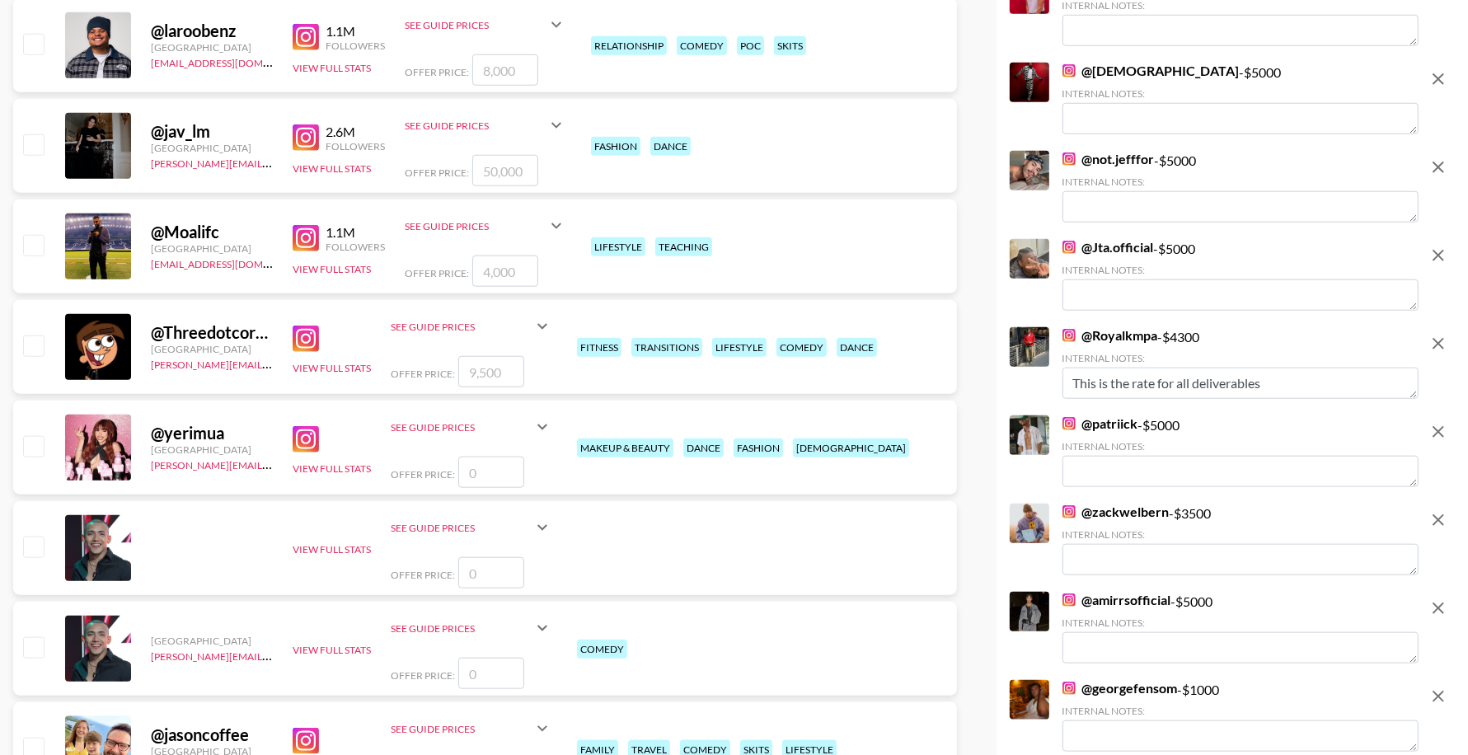
scroll to position [1526, 0]
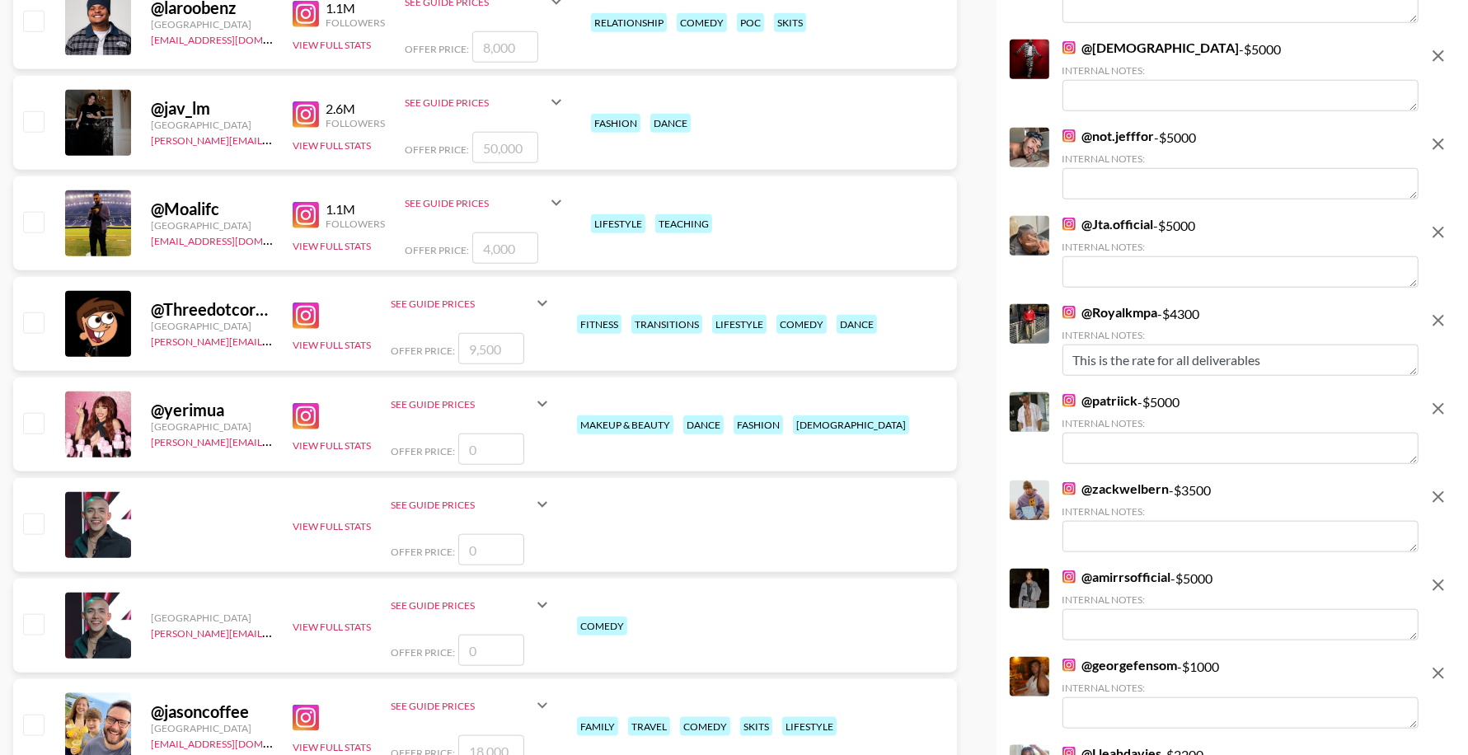
click at [1065, 316] on img at bounding box center [1068, 312] width 13 height 13
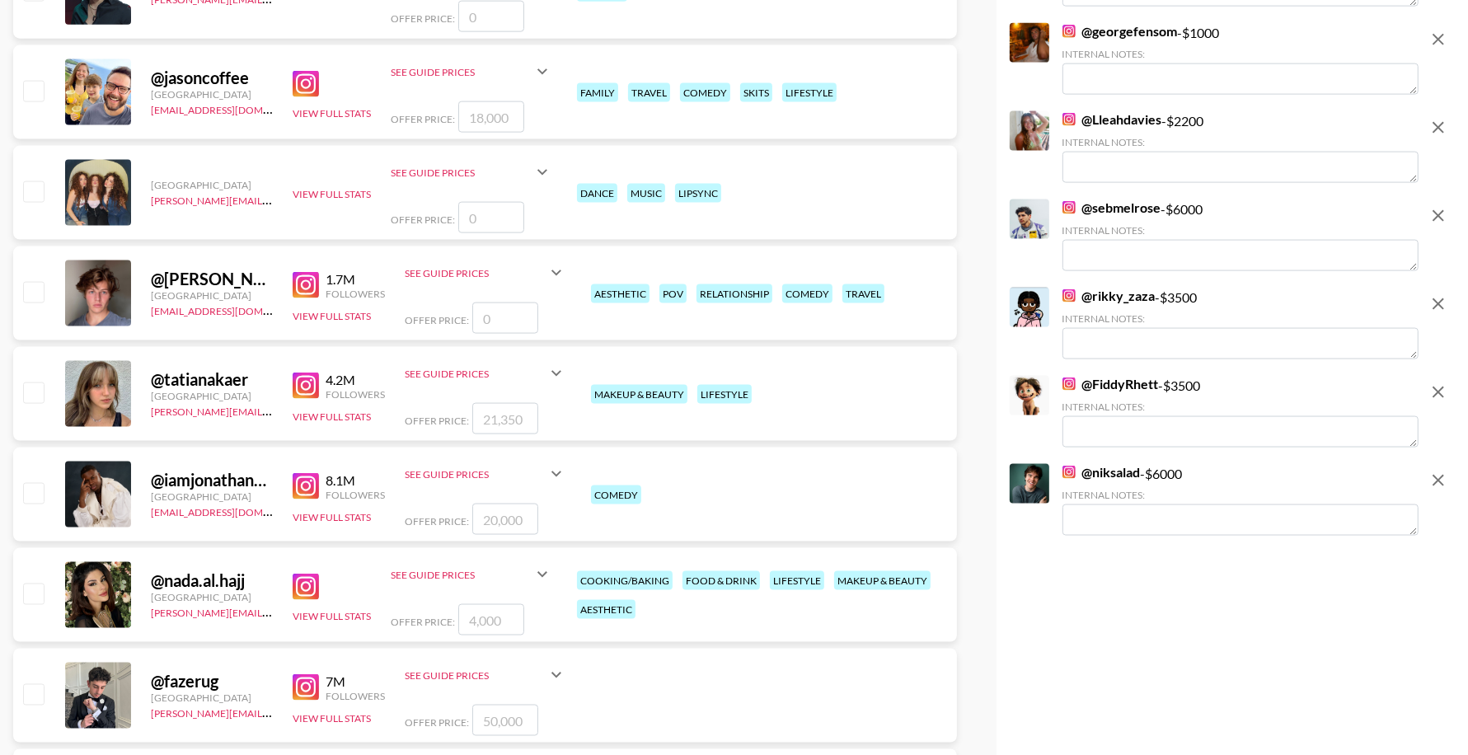
scroll to position [2135, 0]
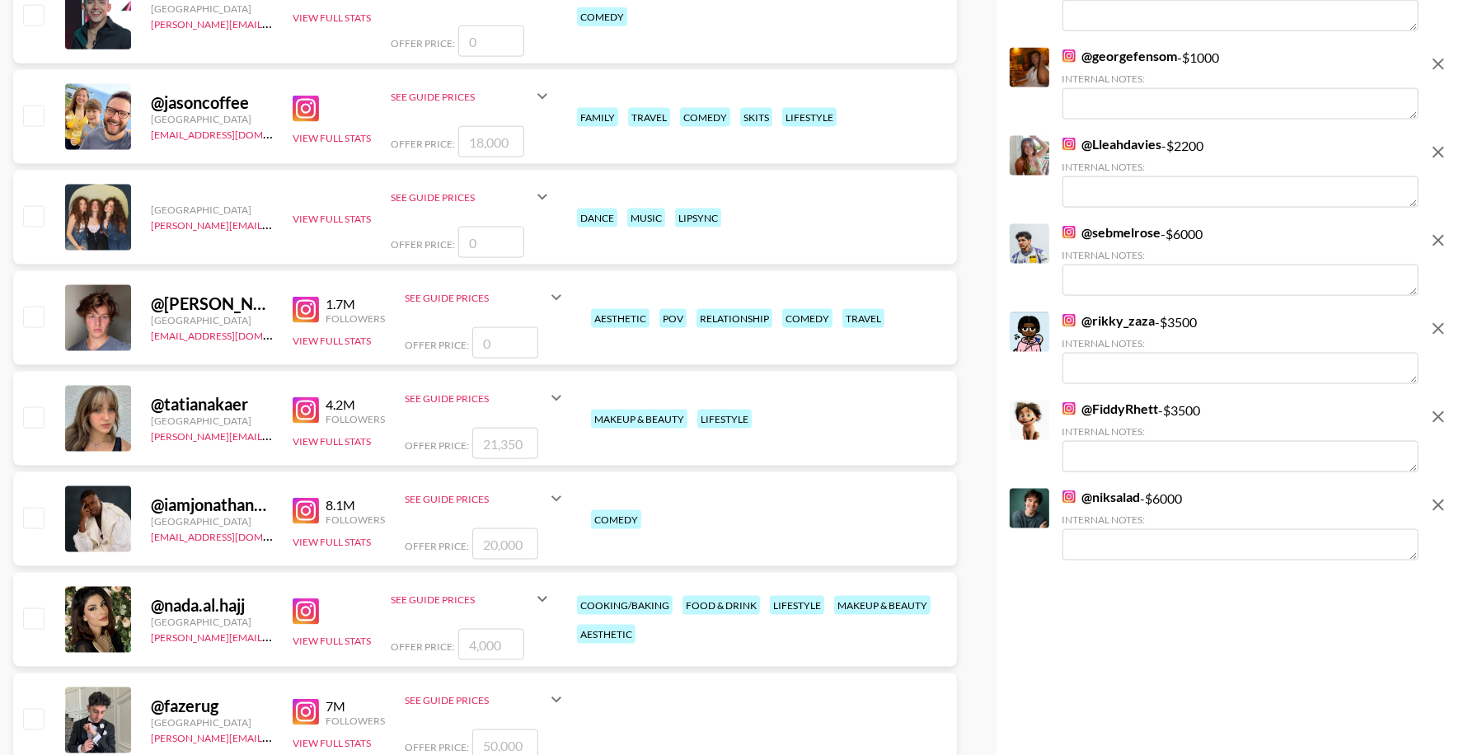
click at [1070, 497] on img at bounding box center [1068, 496] width 13 height 13
click at [1067, 414] on img at bounding box center [1068, 408] width 13 height 13
click at [1069, 320] on img at bounding box center [1068, 320] width 13 height 13
click at [1065, 414] on img at bounding box center [1068, 408] width 13 height 13
click at [1064, 322] on img at bounding box center [1068, 320] width 13 height 13
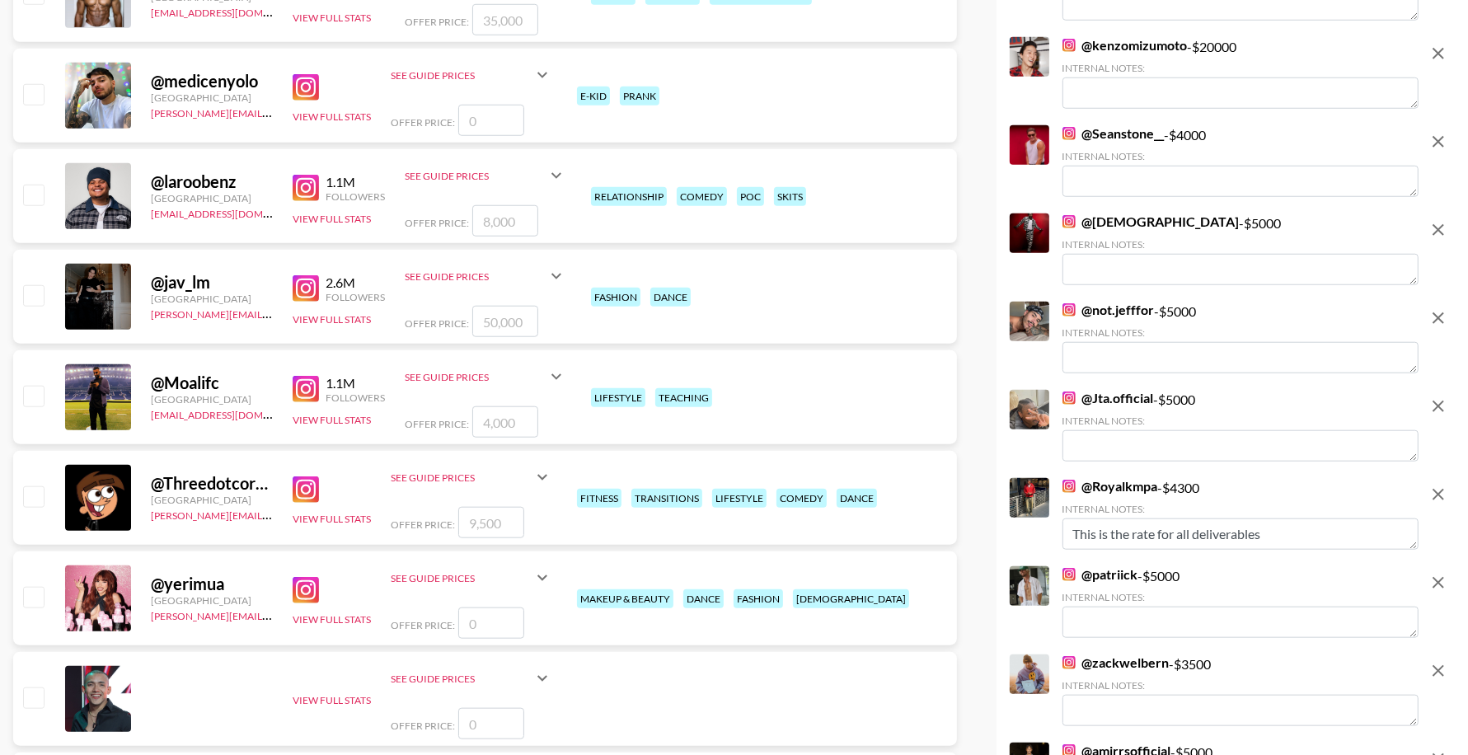
scroll to position [1778, 0]
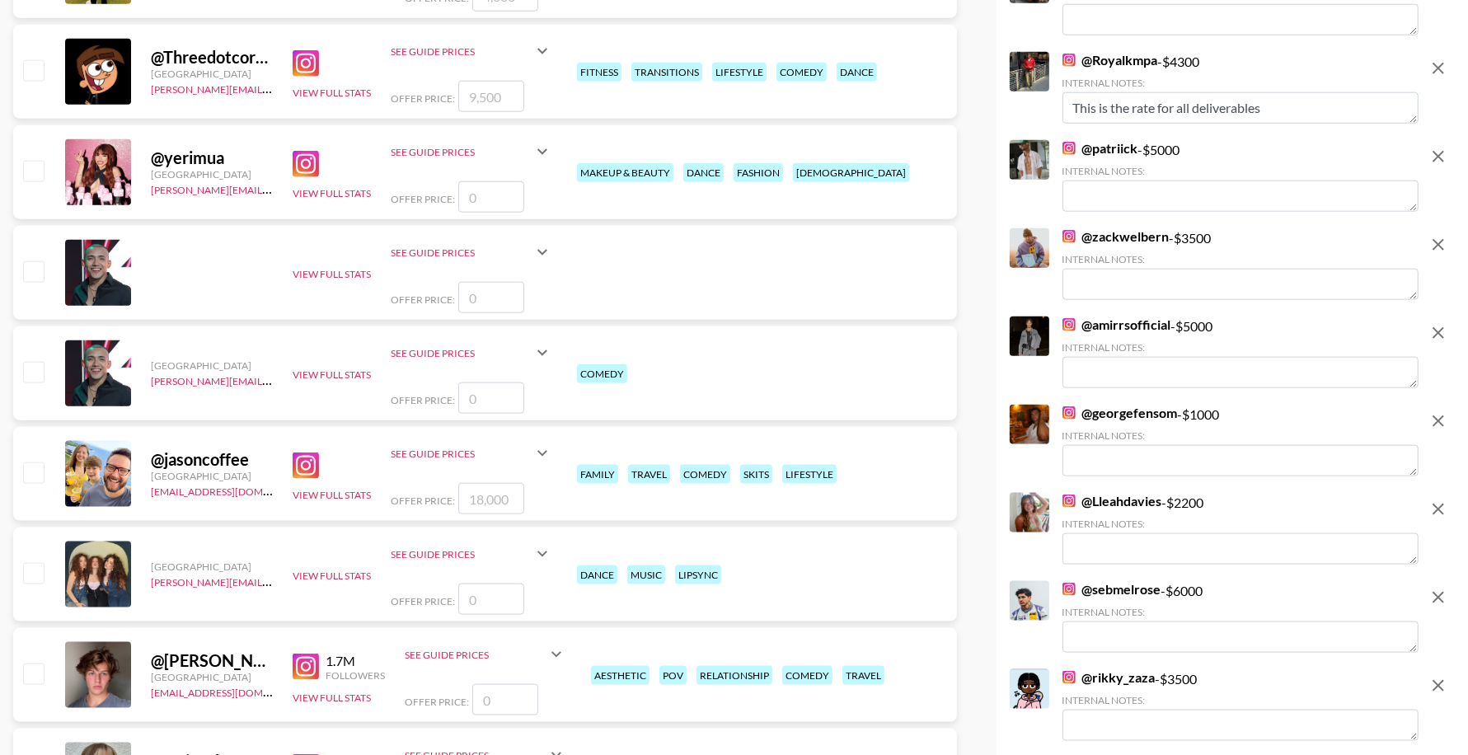
click at [1068, 418] on img at bounding box center [1068, 412] width 13 height 13
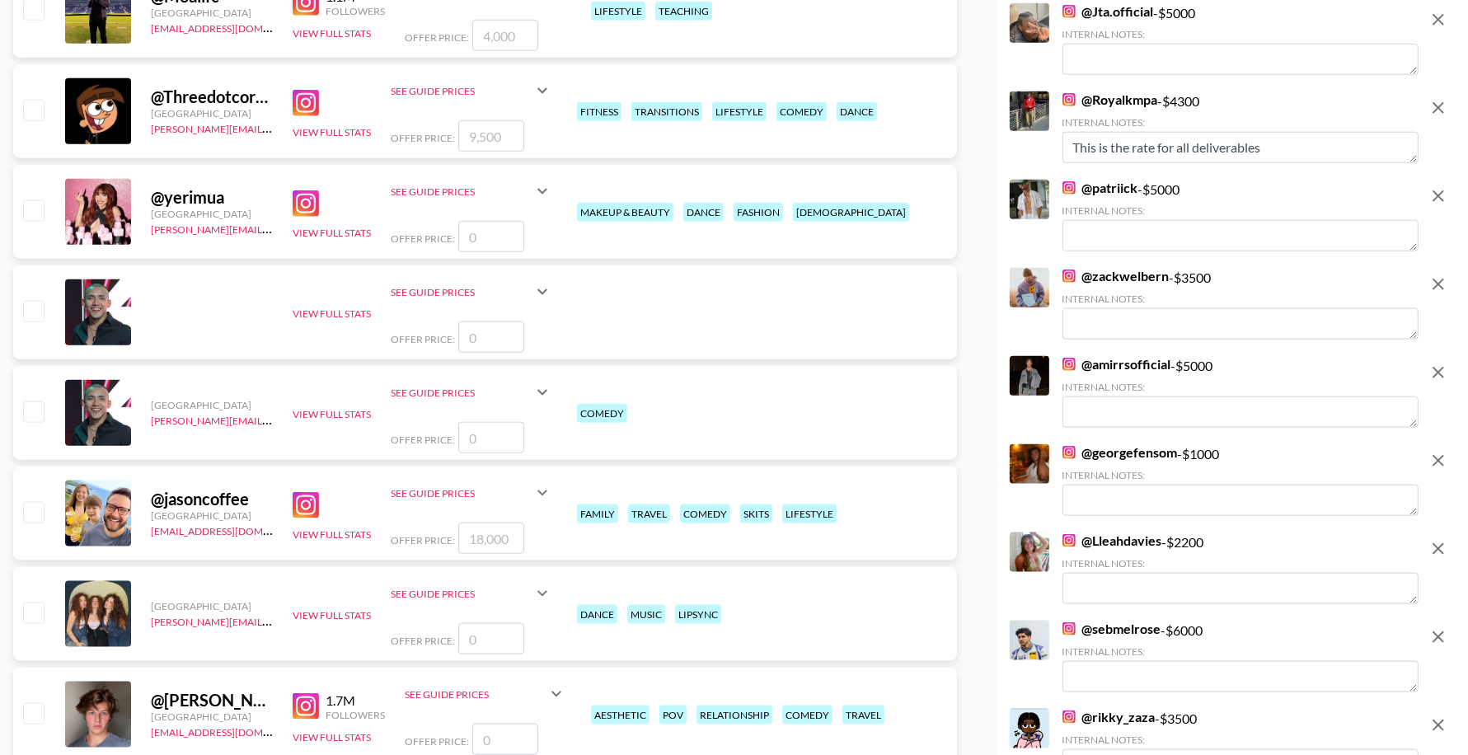
scroll to position [1735, 0]
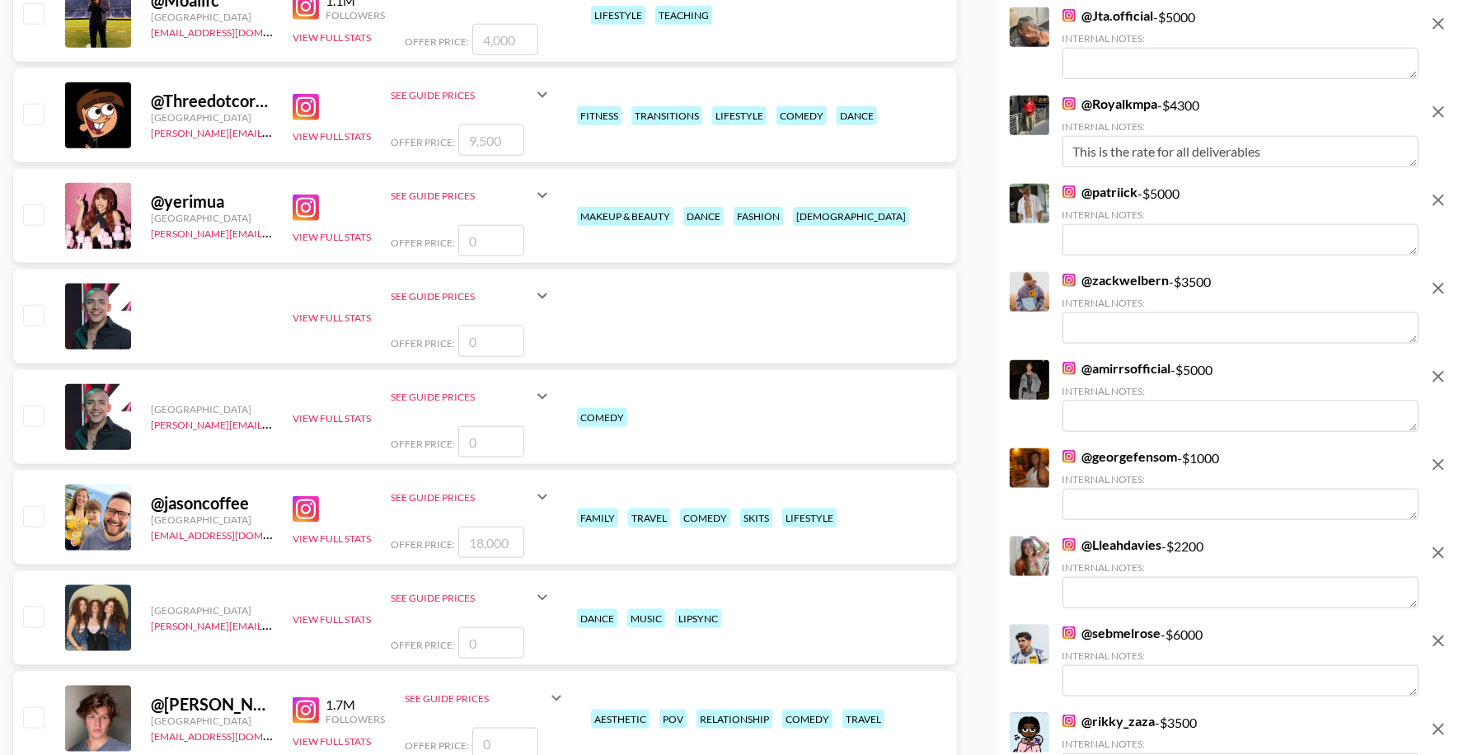
click at [1073, 276] on link "@ zackwelbern" at bounding box center [1115, 280] width 107 height 16
click at [1065, 195] on img at bounding box center [1068, 191] width 13 height 13
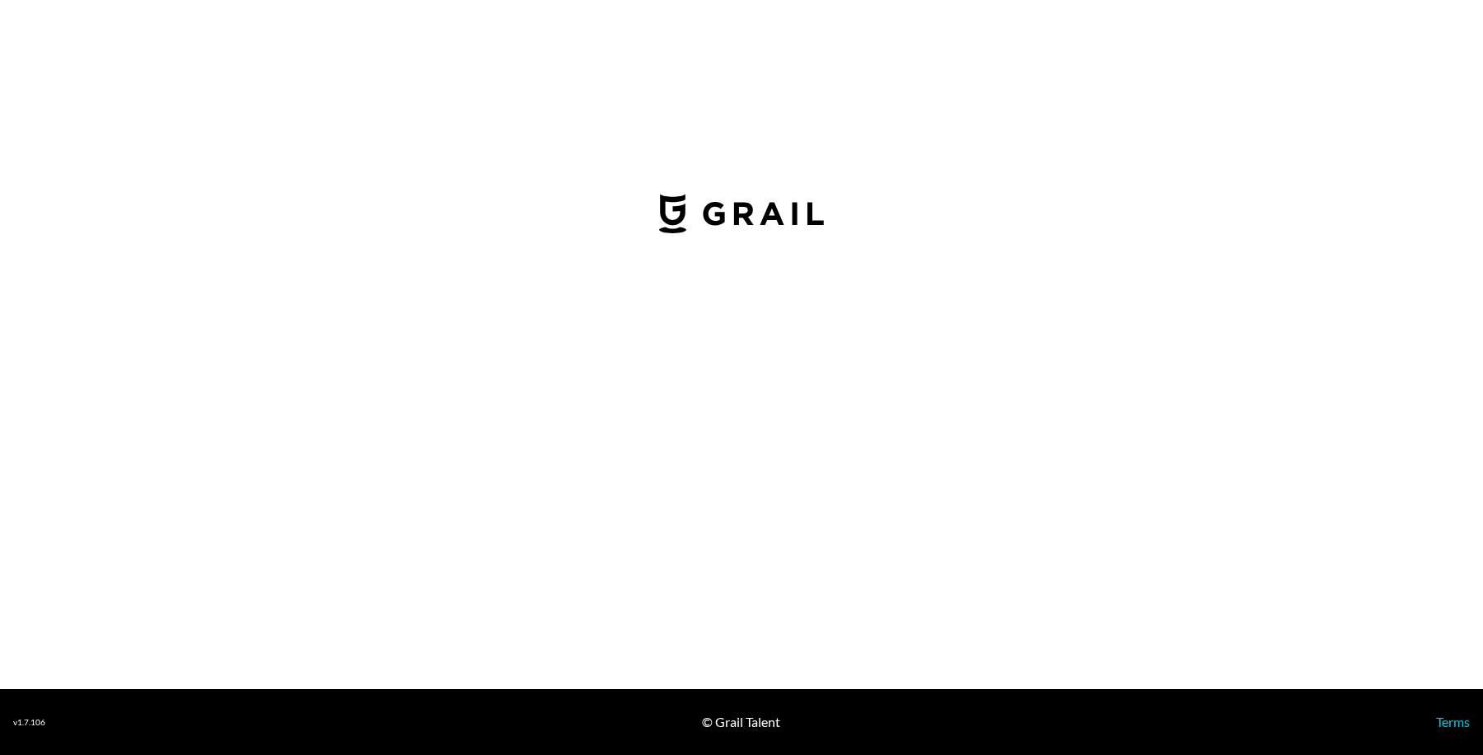
select select "USD"
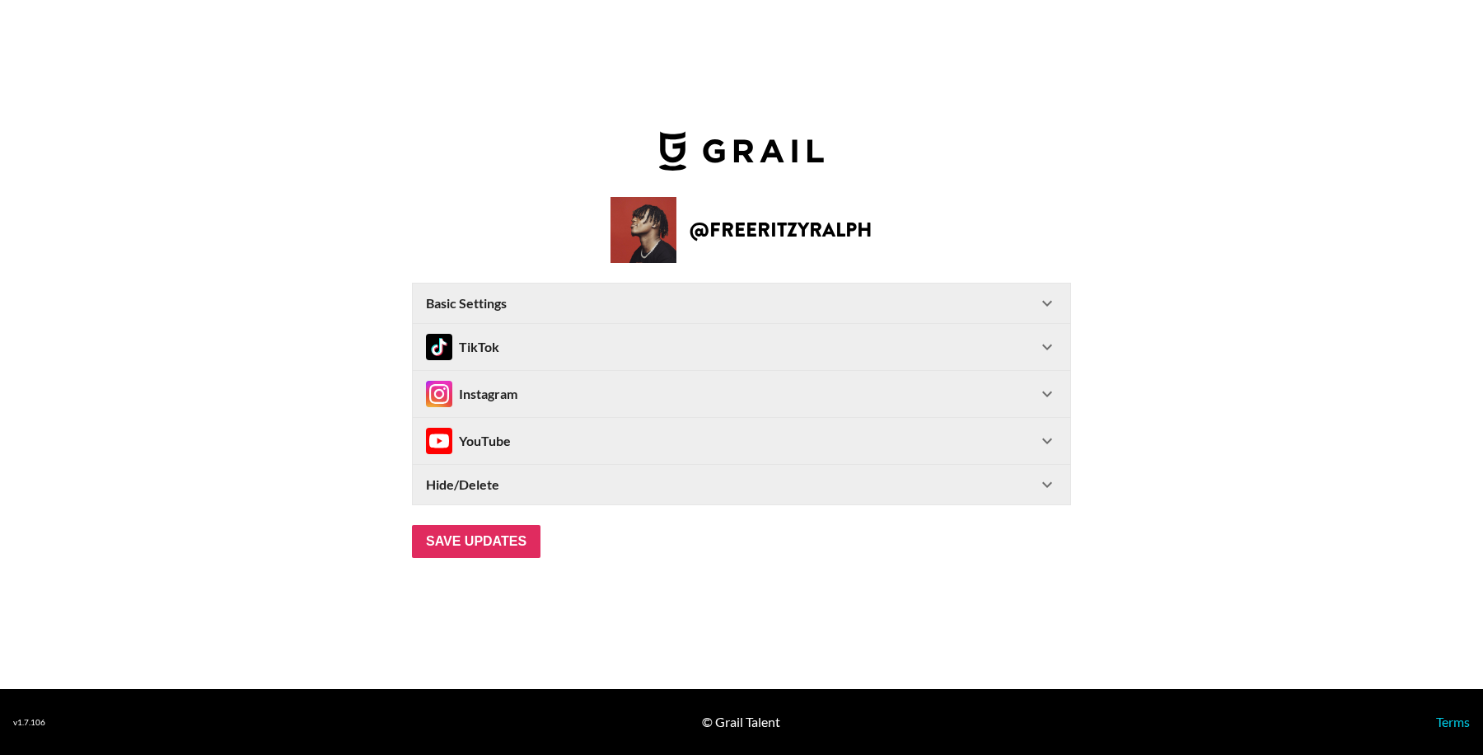
click at [597, 340] on div "TikTok" at bounding box center [731, 347] width 611 height 26
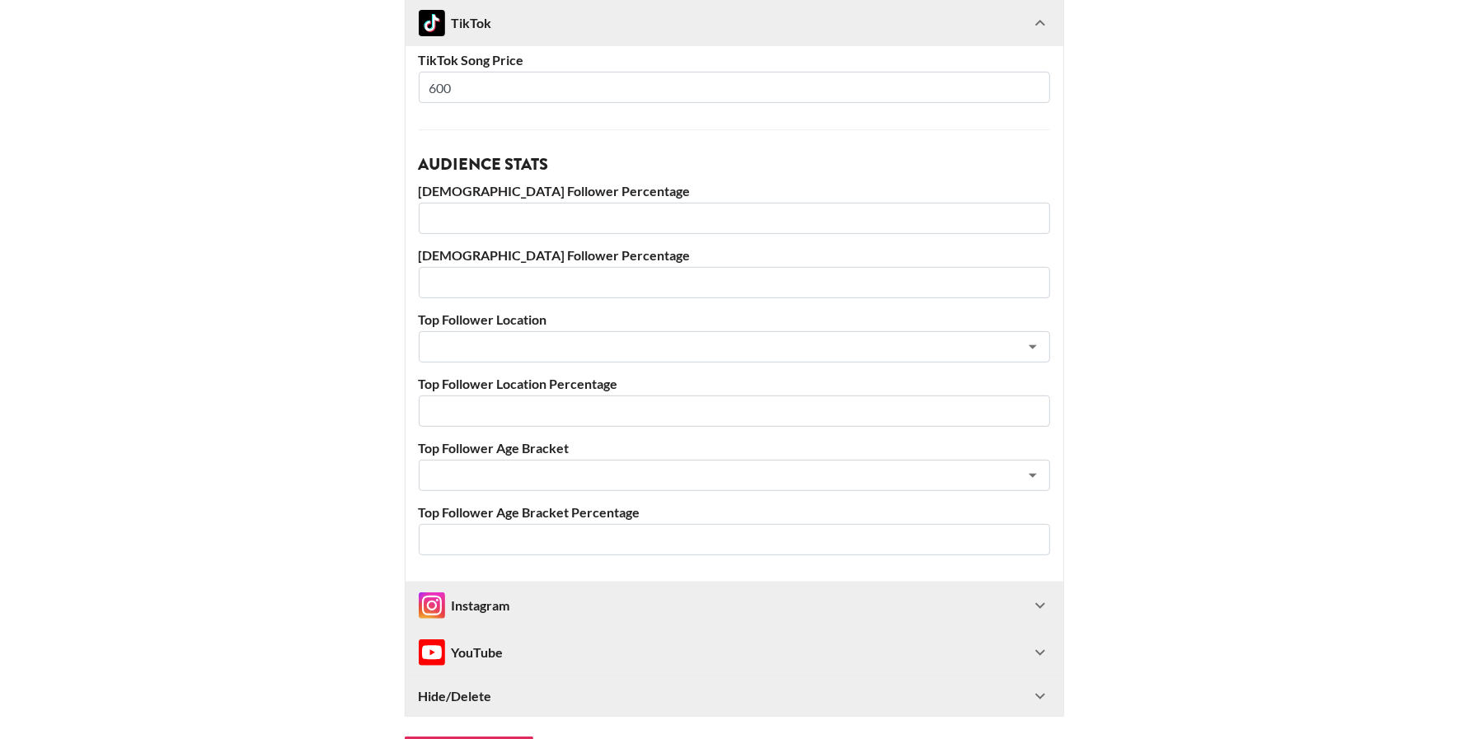
scroll to position [574, 0]
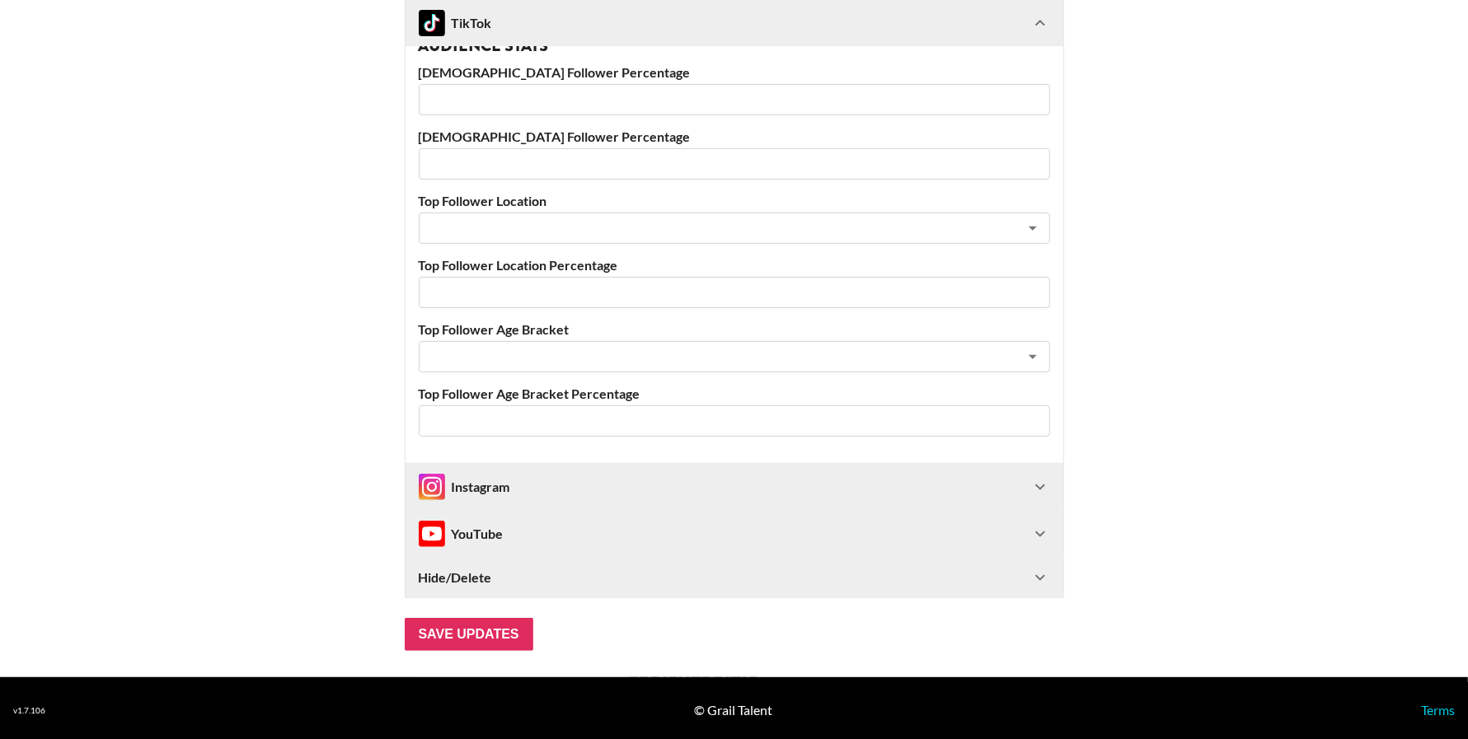
click at [690, 571] on div "Hide/Delete" at bounding box center [724, 577] width 611 height 16
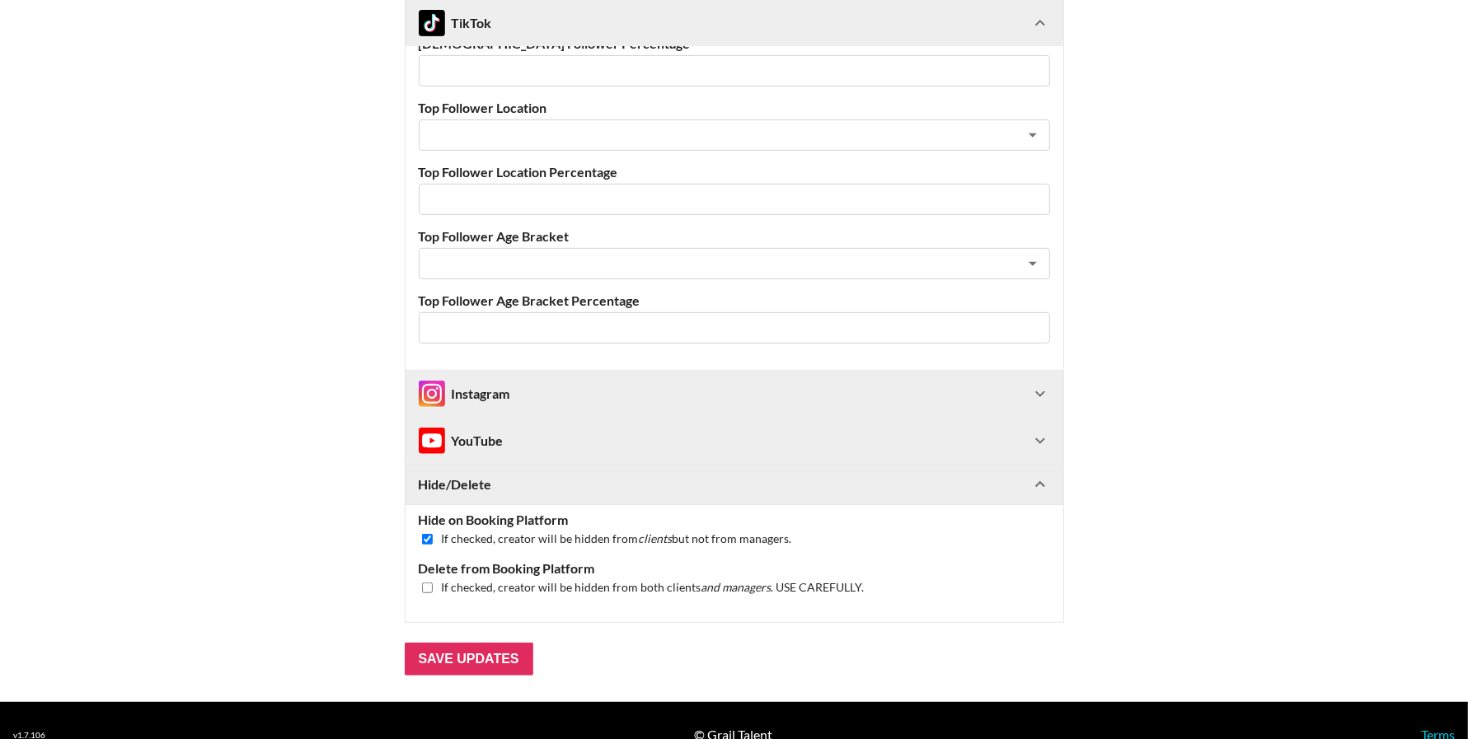
scroll to position [692, 0]
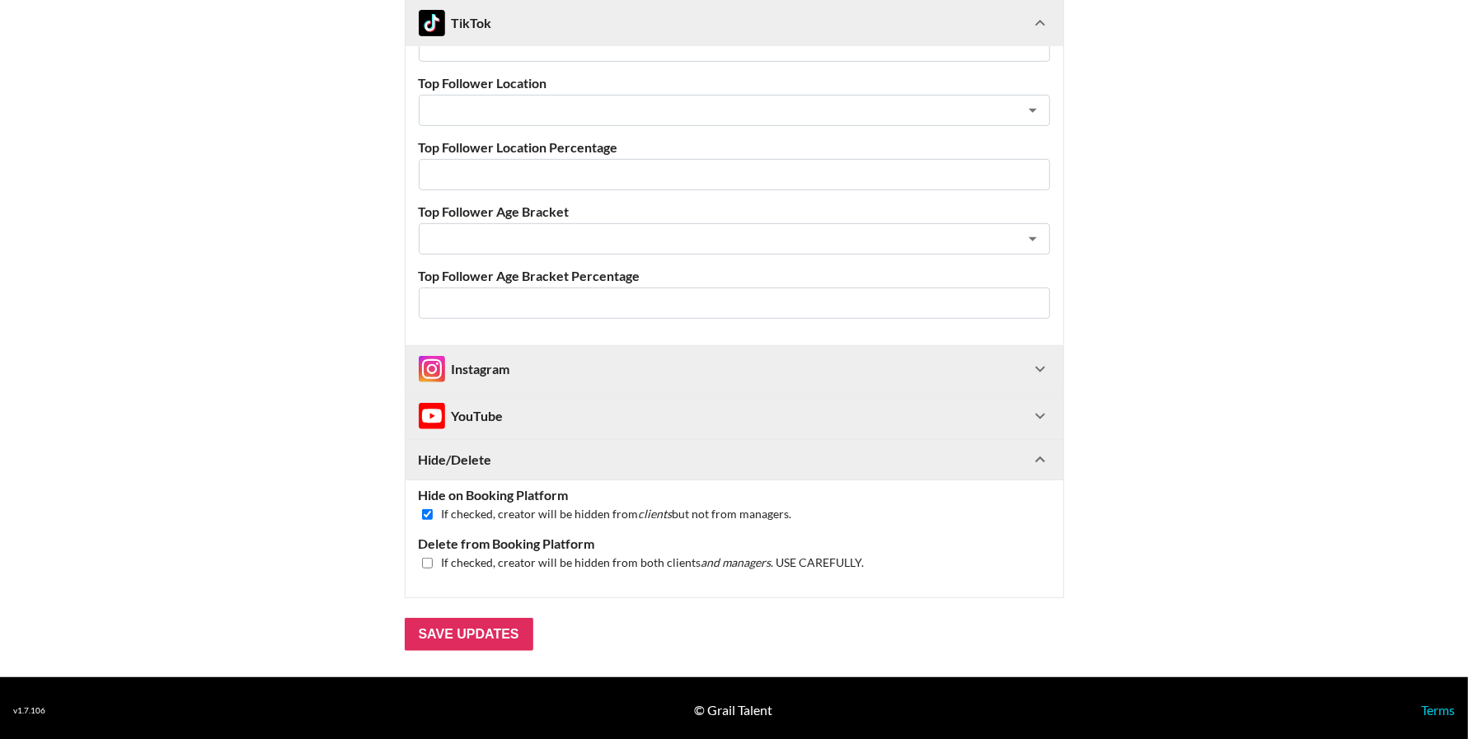
click at [433, 509] on input "checkbox" at bounding box center [427, 514] width 11 height 11
checkbox input "false"
click at [461, 627] on input "Save Updates" at bounding box center [469, 634] width 129 height 33
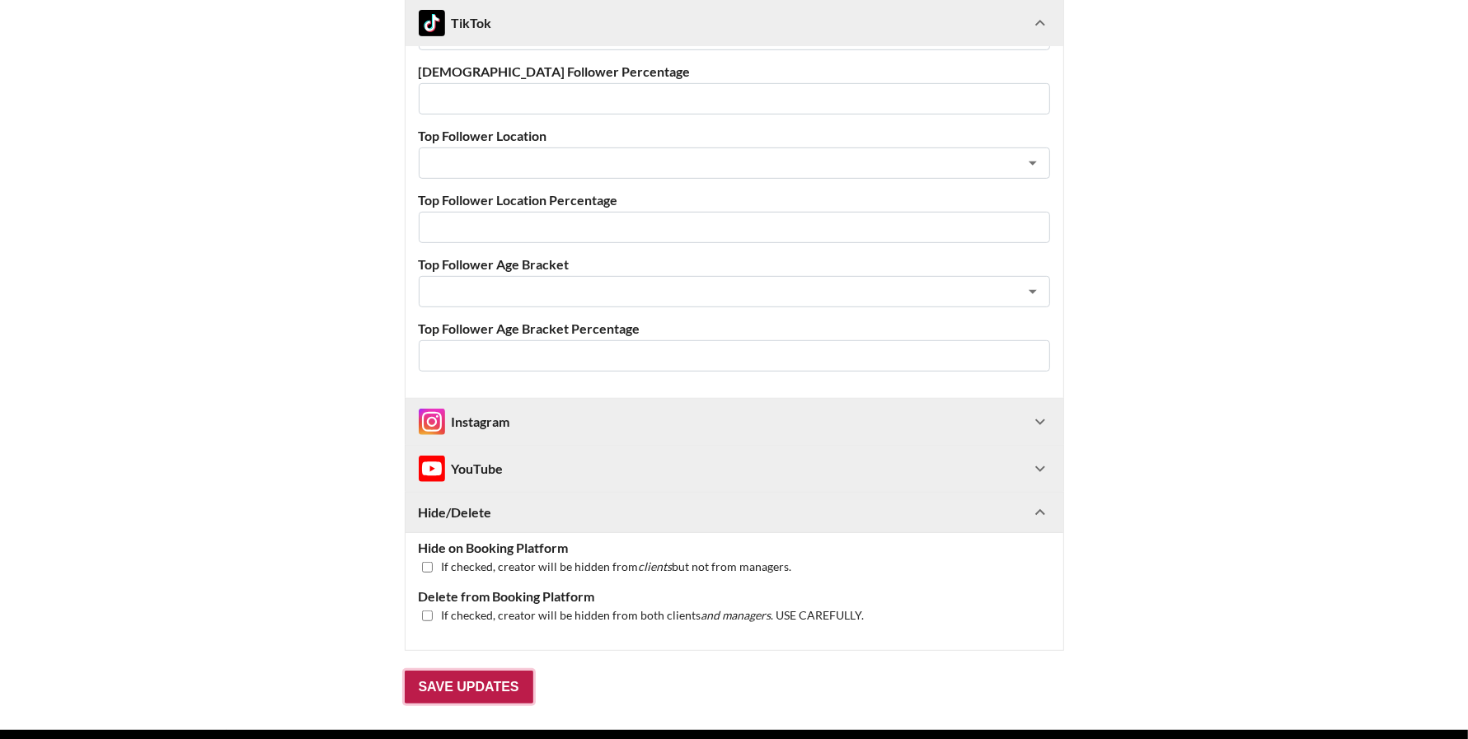
scroll to position [91, 2]
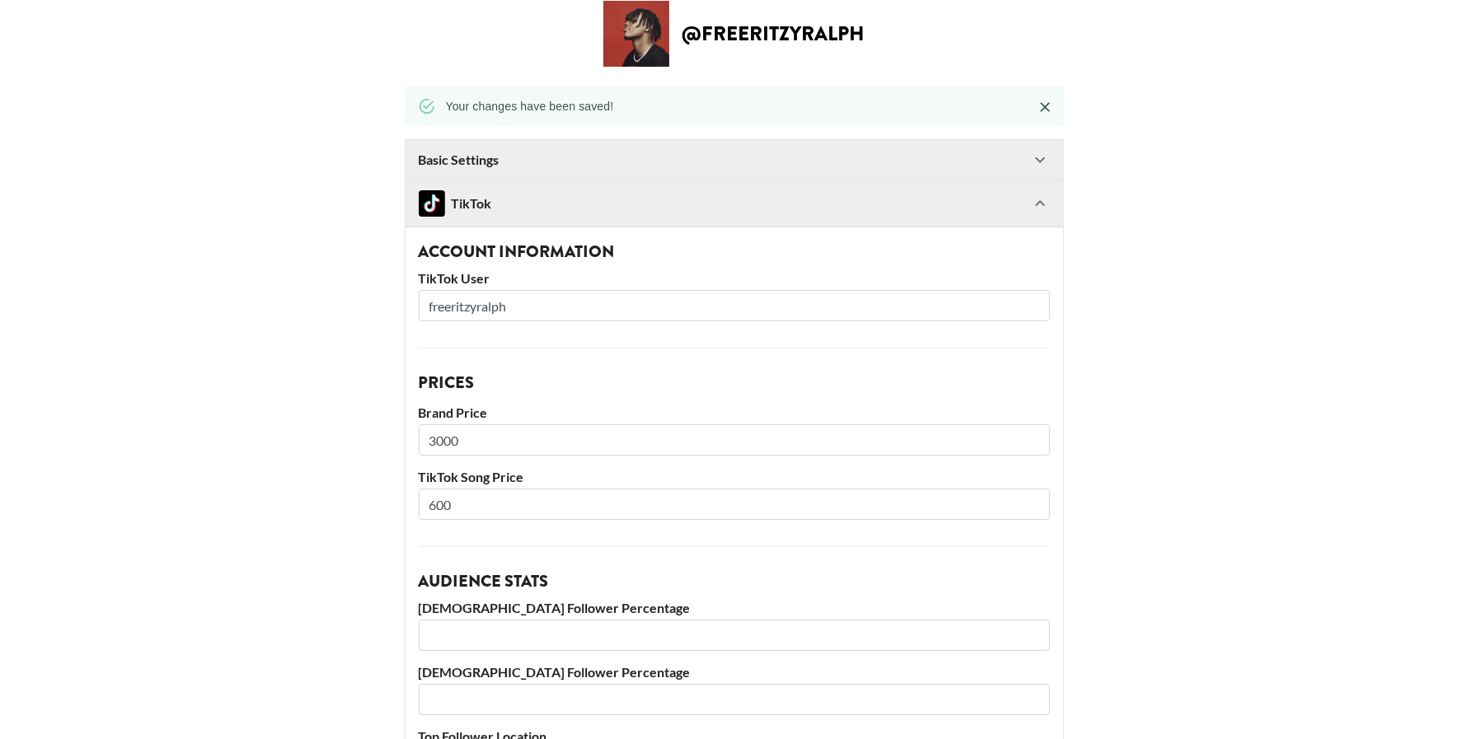
drag, startPoint x: 1050, startPoint y: 204, endPoint x: 1056, endPoint y: 225, distance: 22.2
click at [1049, 204] on icon at bounding box center [1040, 204] width 20 height 20
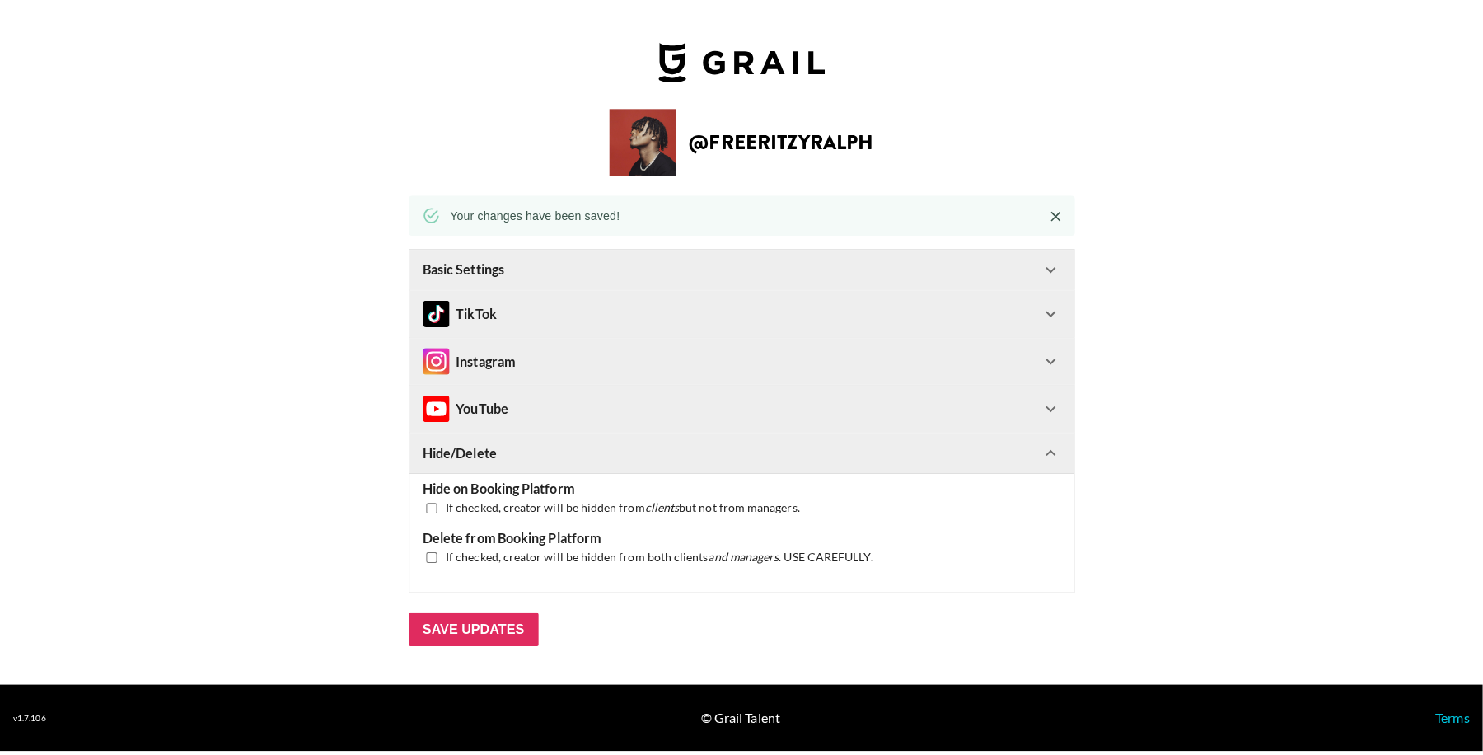
scroll to position [0, 0]
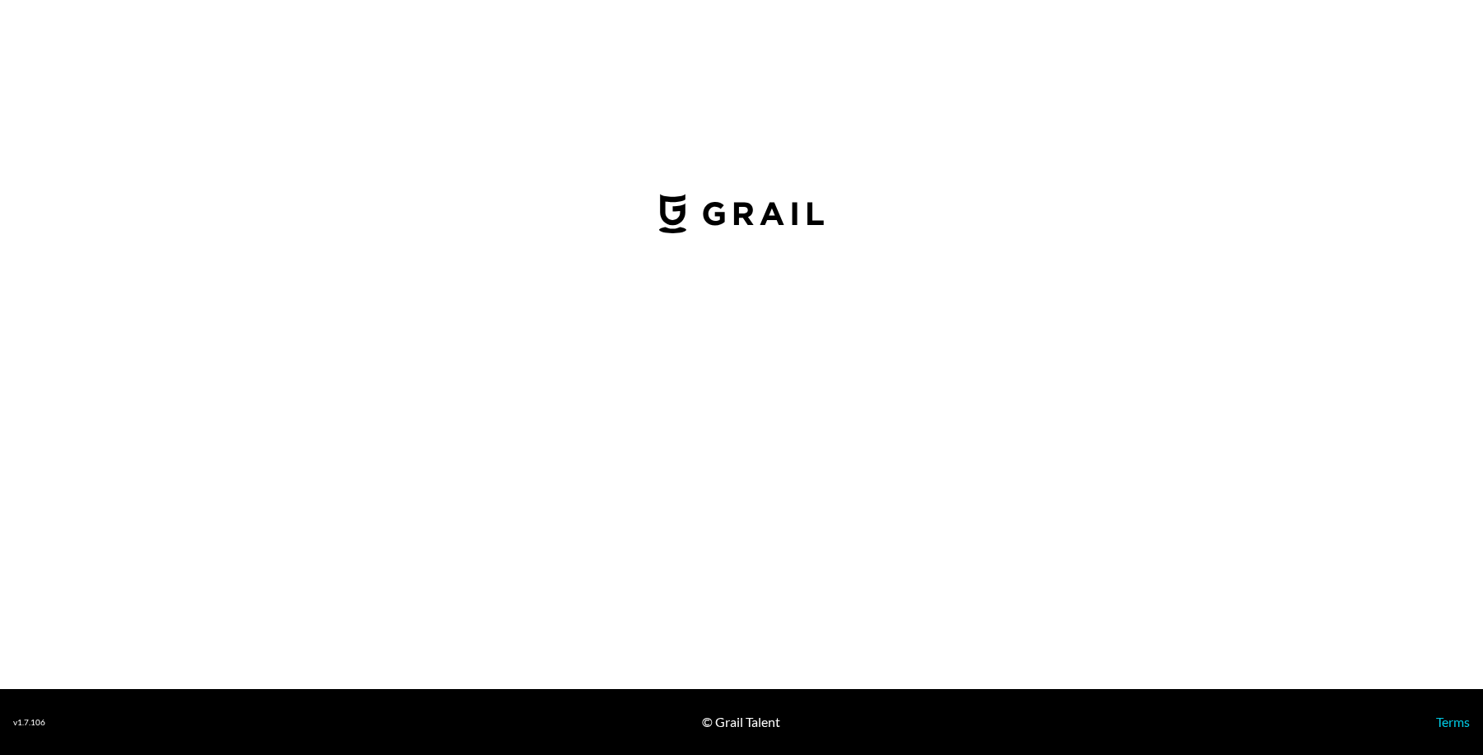
select select "USD"
